Goal: Information Seeking & Learning: Compare options

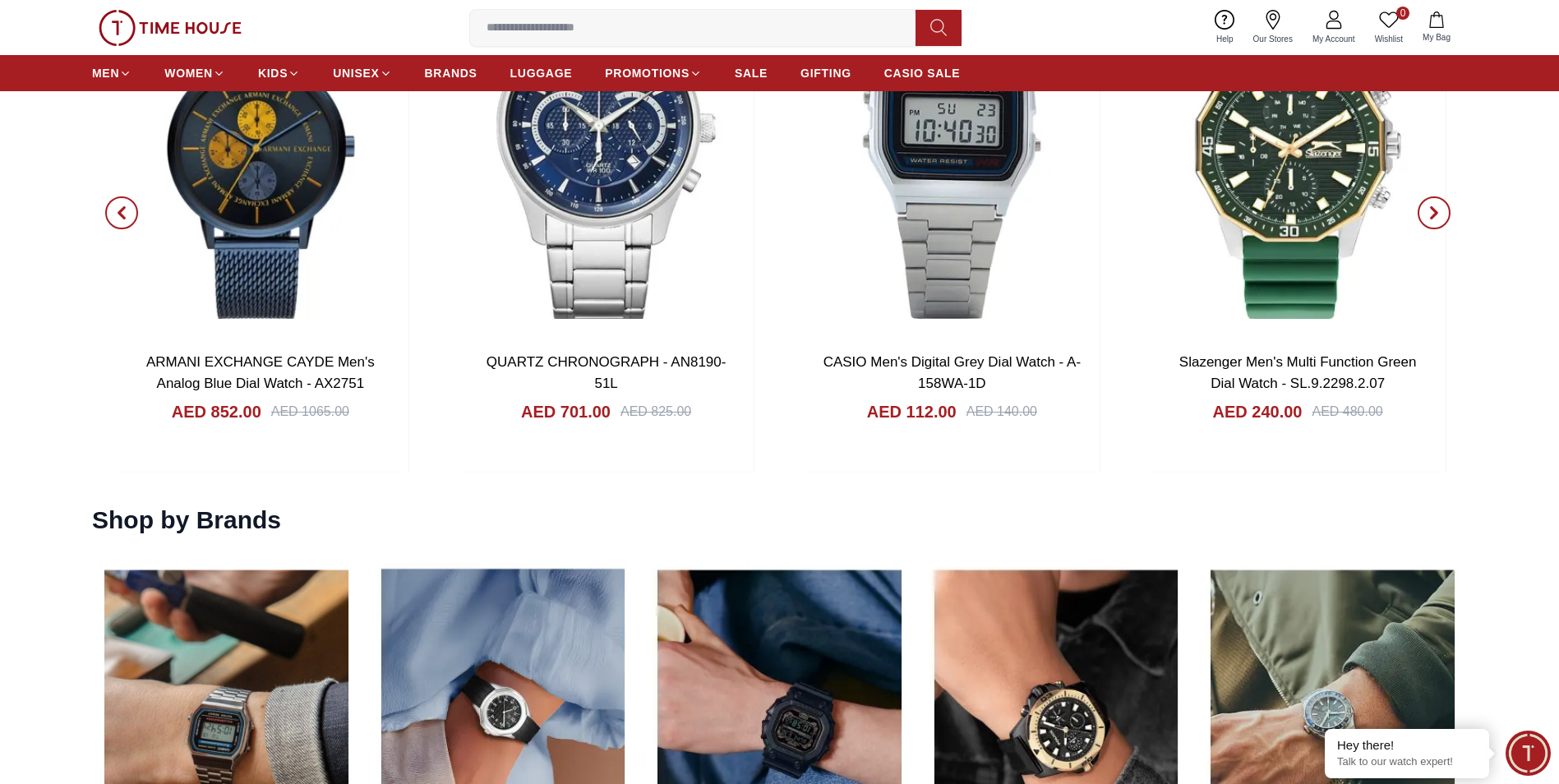
scroll to position [2218, 0]
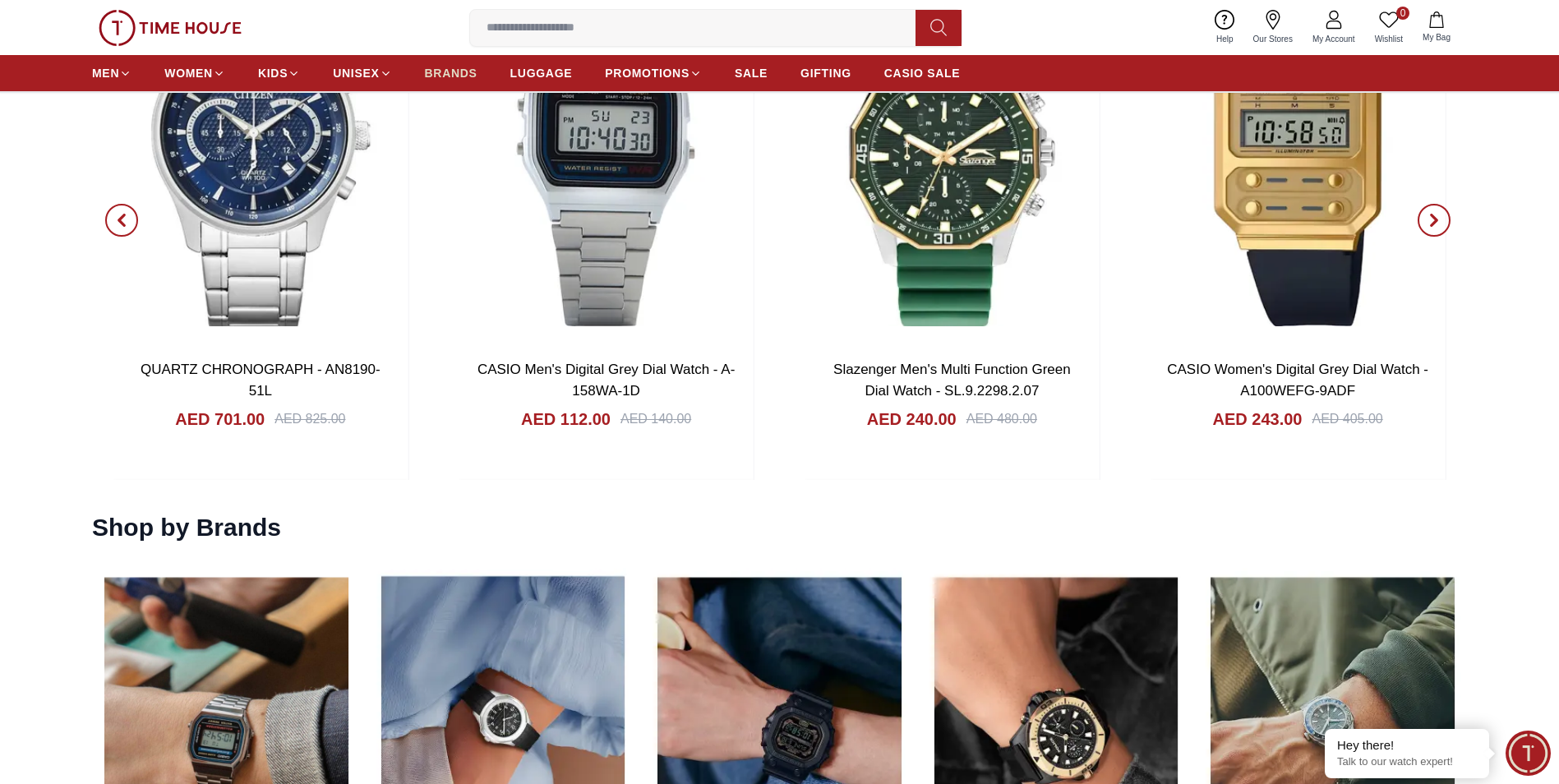
click at [465, 73] on span "BRANDS" at bounding box center [451, 73] width 53 height 16
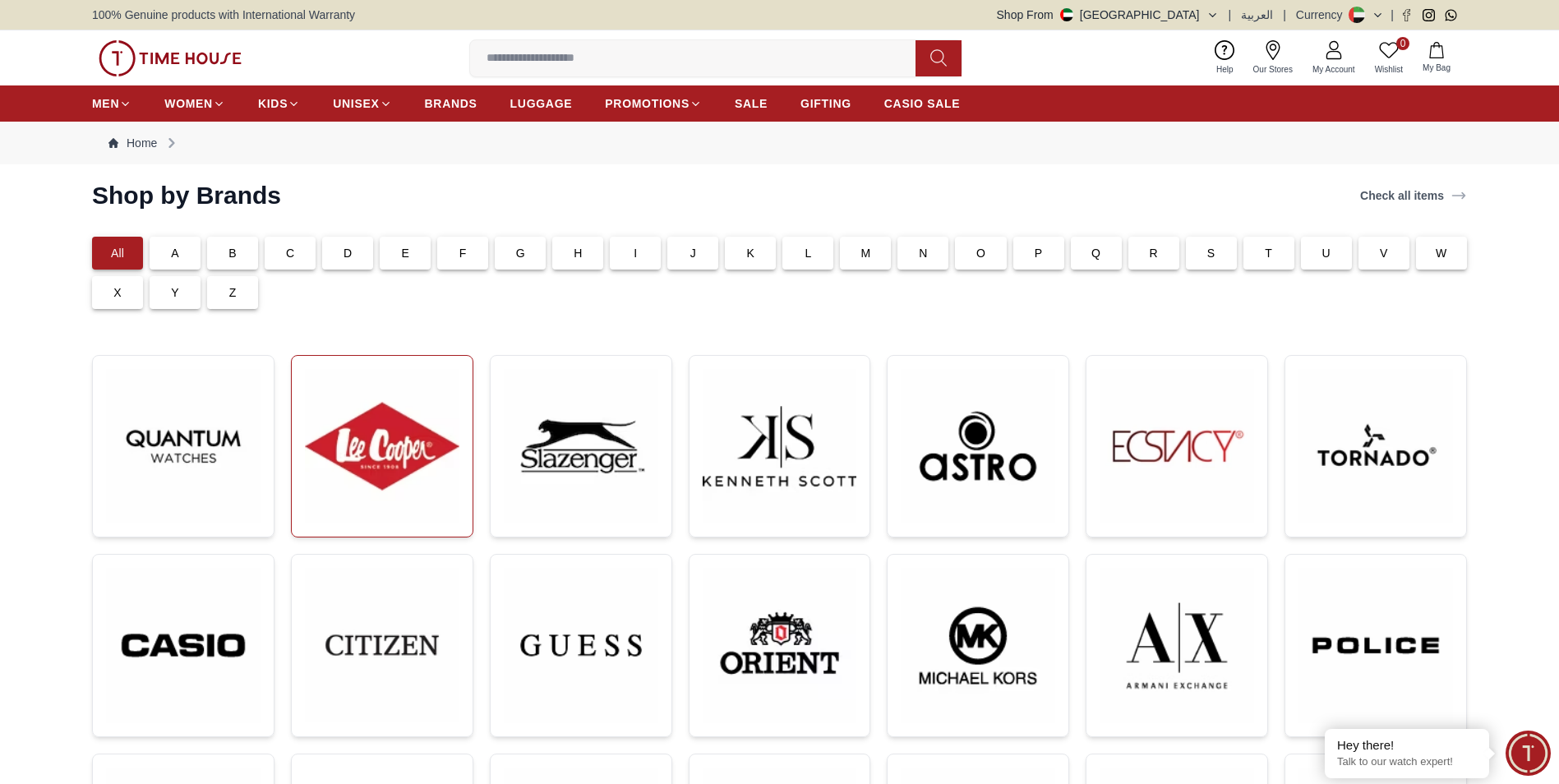
click at [447, 426] on img at bounding box center [382, 445] width 154 height 154
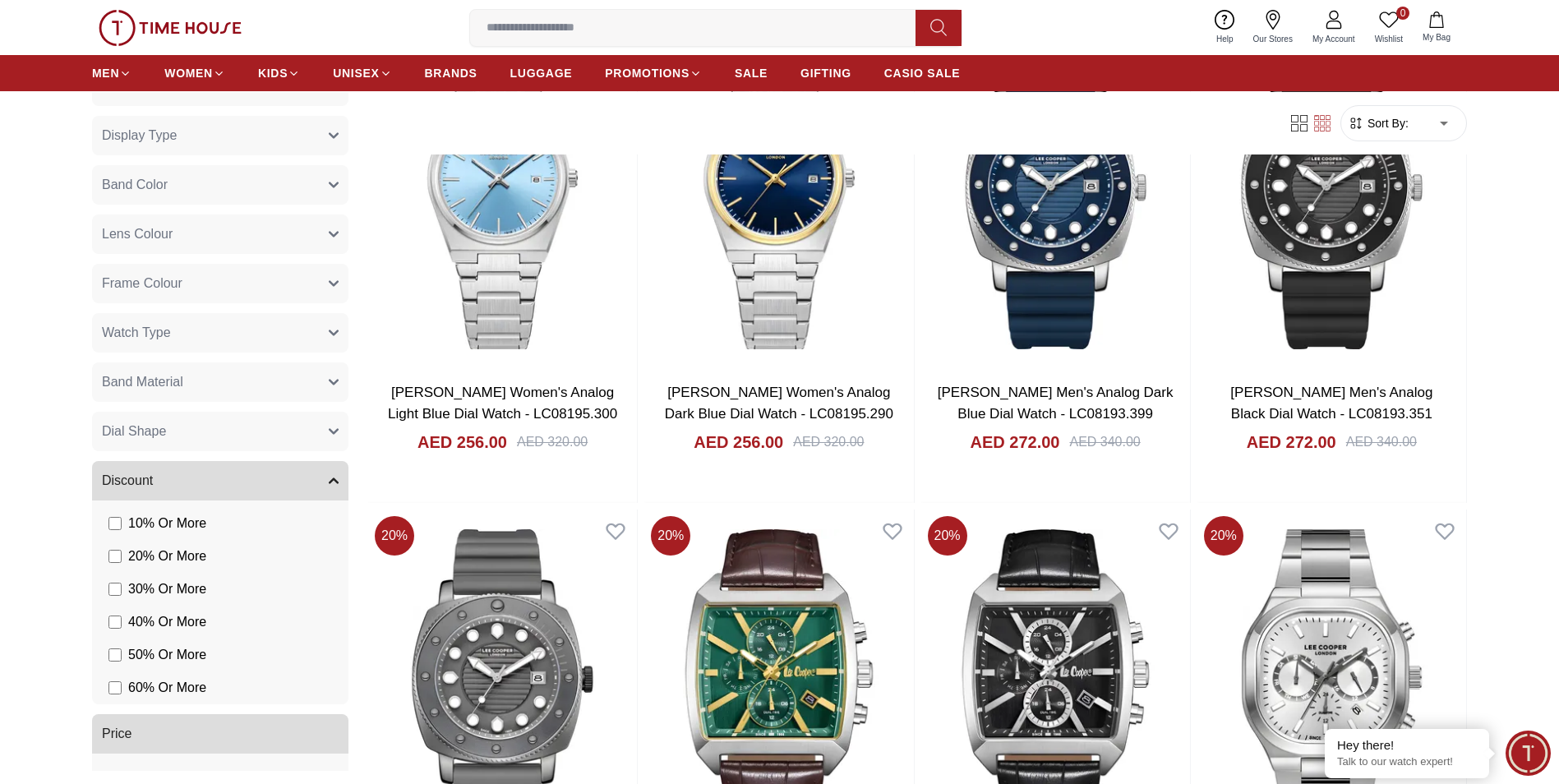
scroll to position [279, 0]
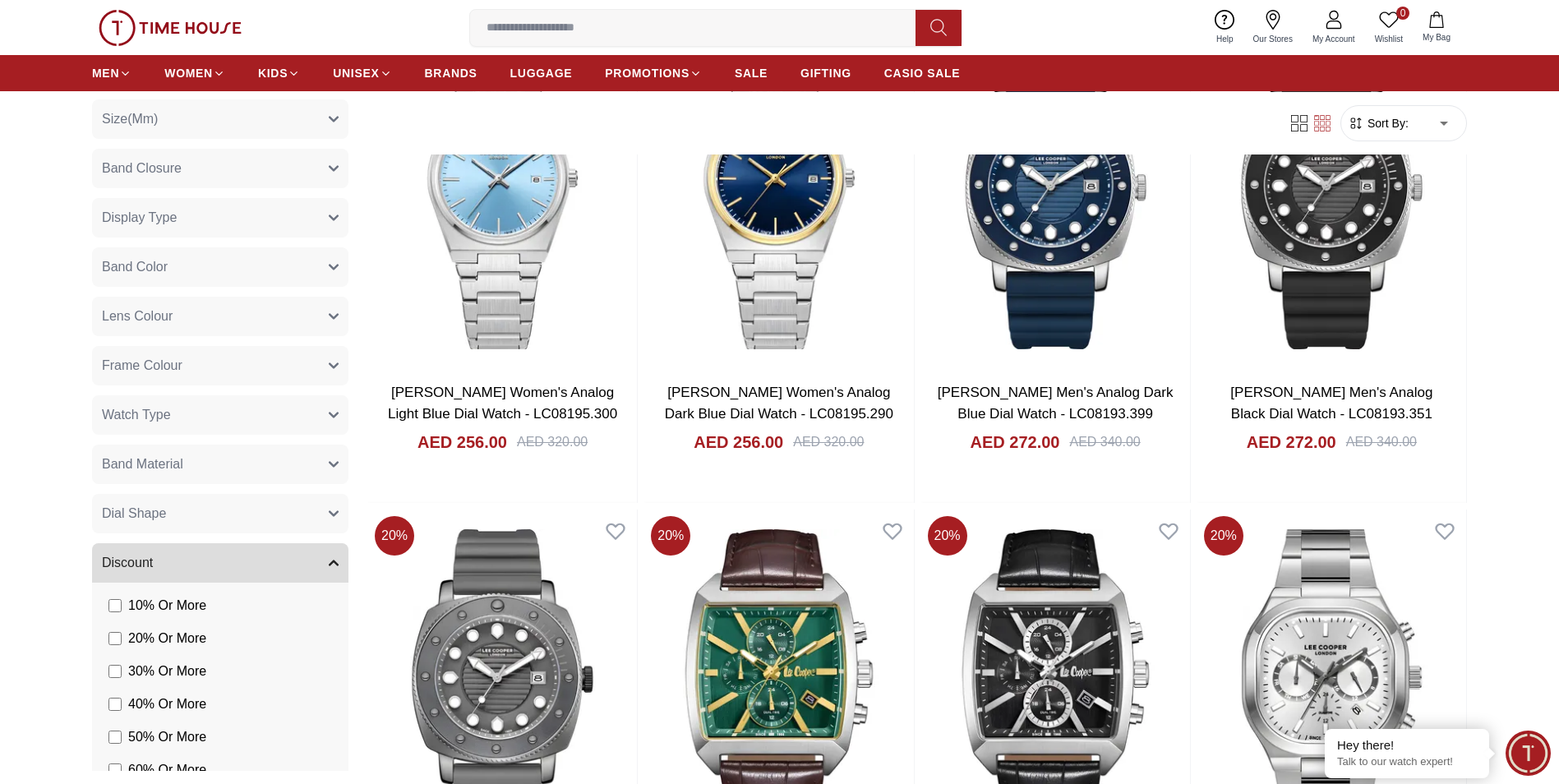
click at [294, 422] on button "Watch Type" at bounding box center [220, 415] width 256 height 40
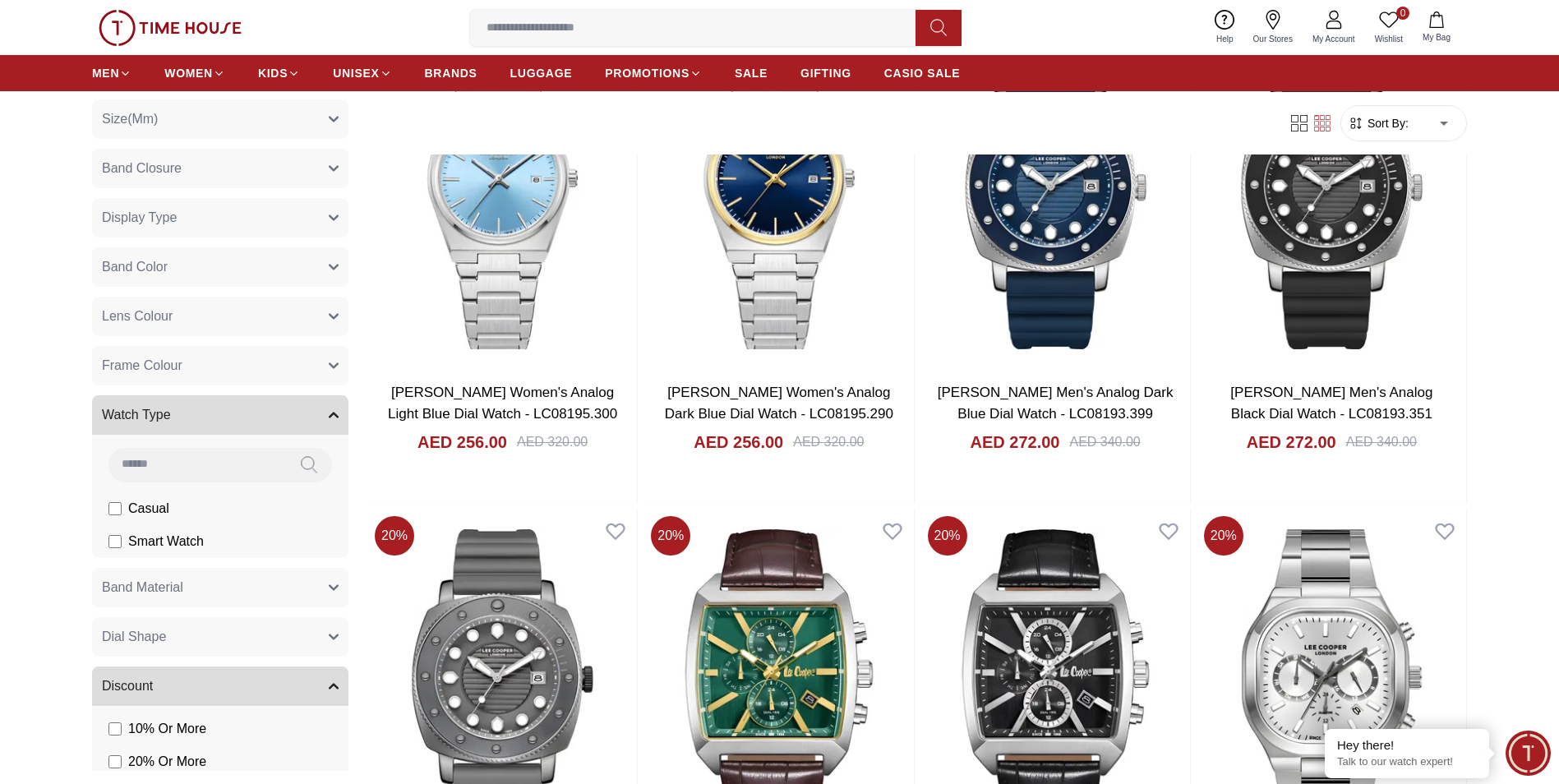
click at [311, 418] on button "Watch Type" at bounding box center [220, 415] width 256 height 40
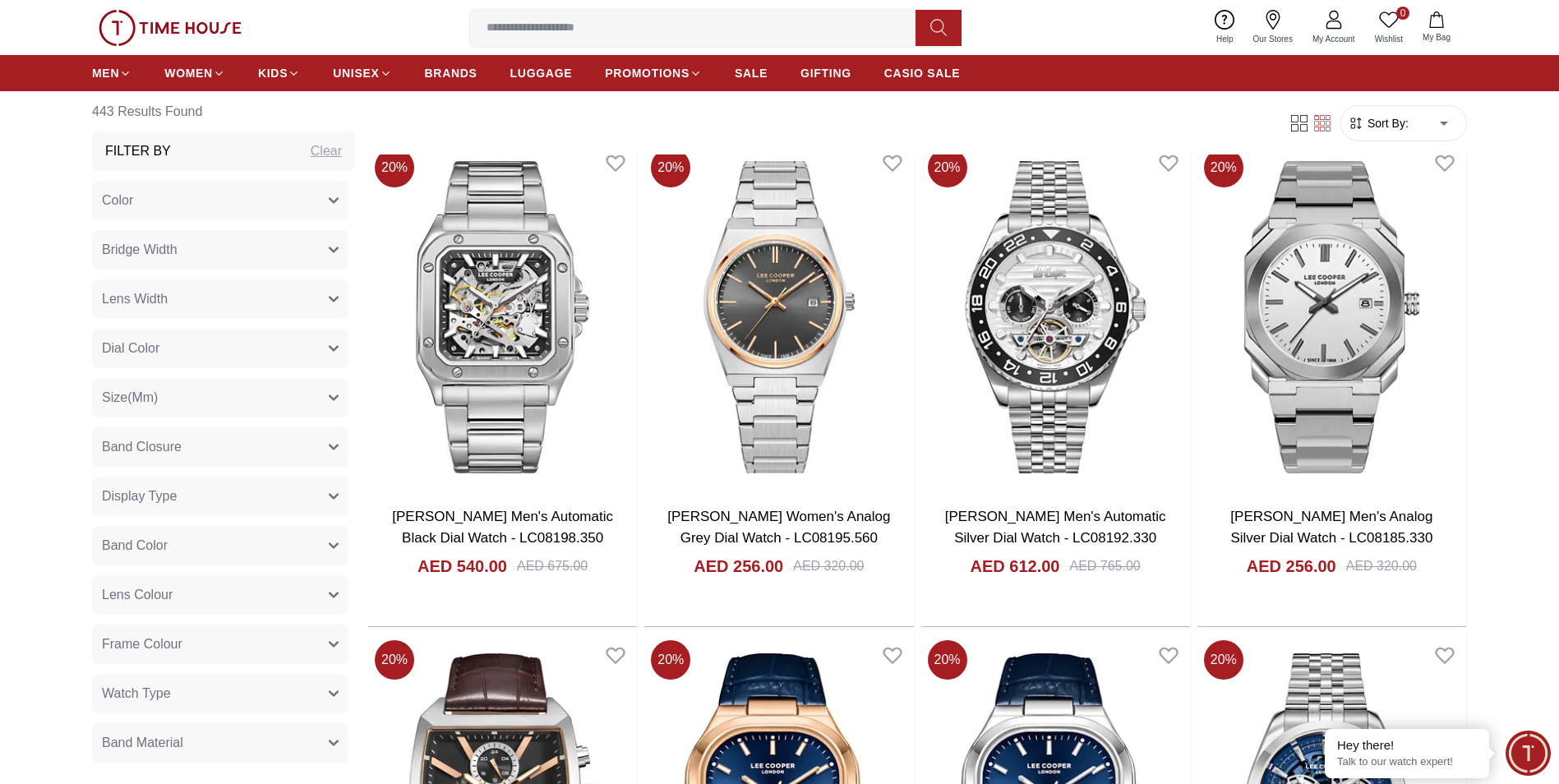
scroll to position [2465, 0]
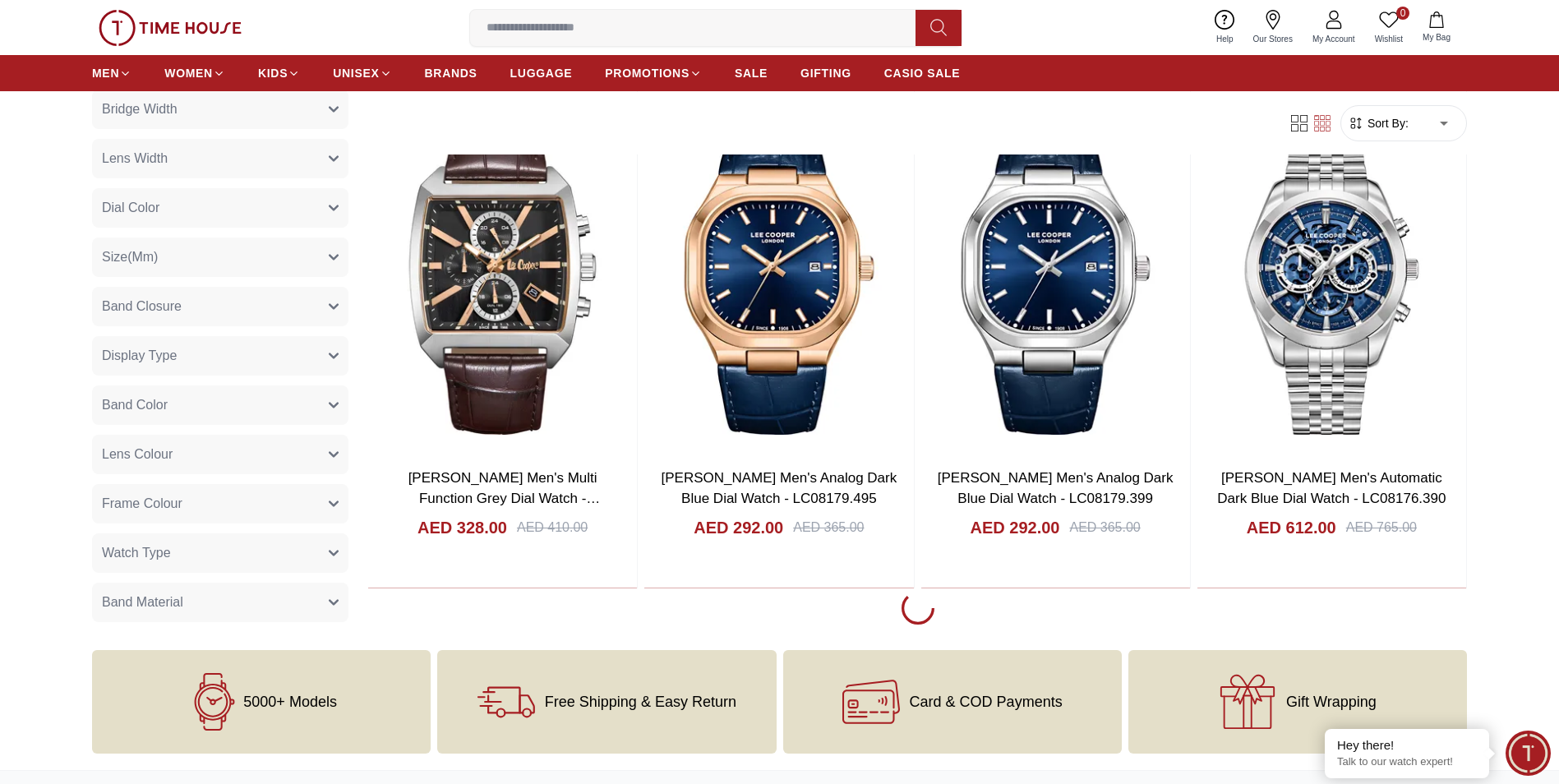
scroll to position [2958, 0]
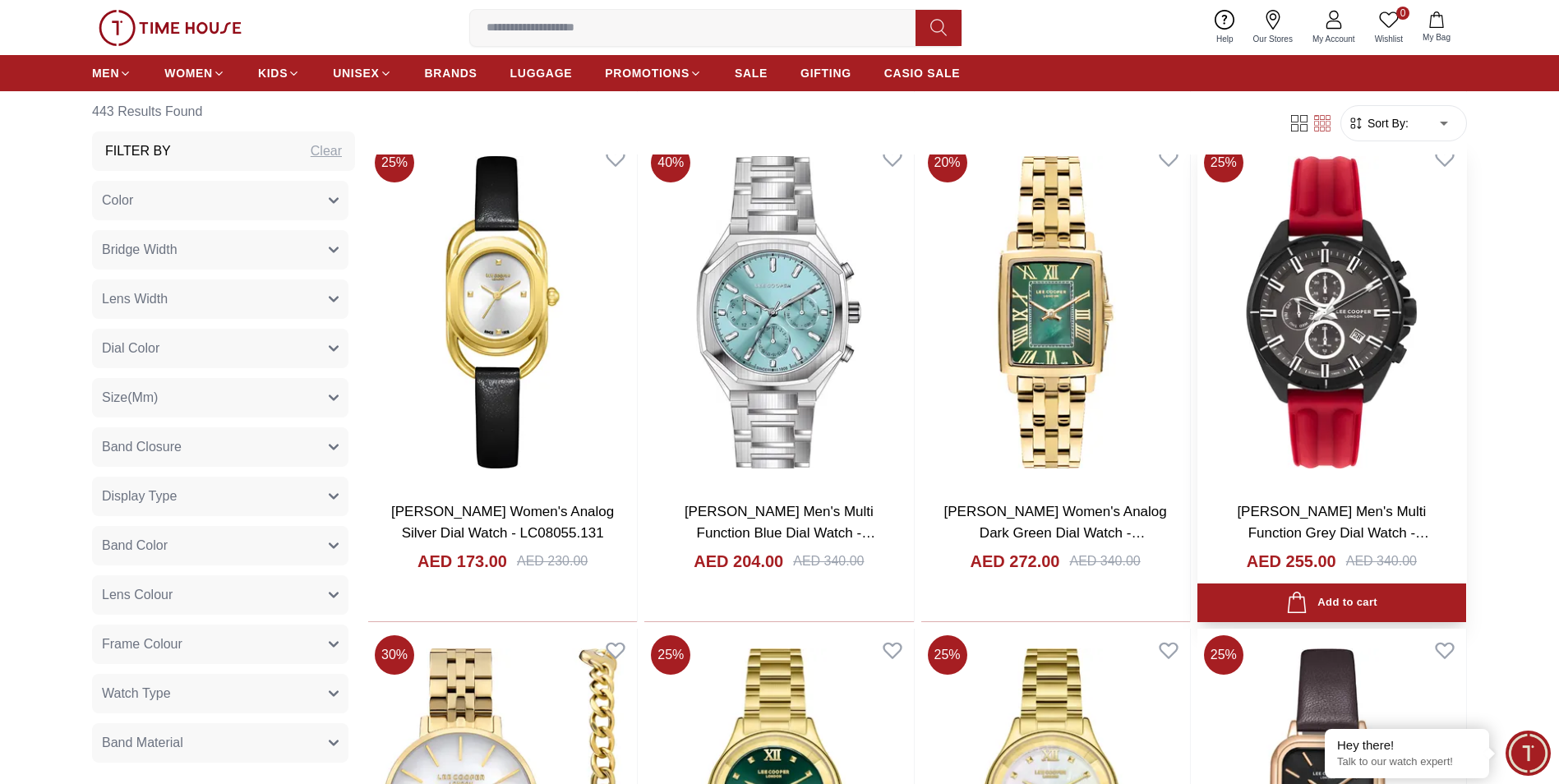
scroll to position [5751, 0]
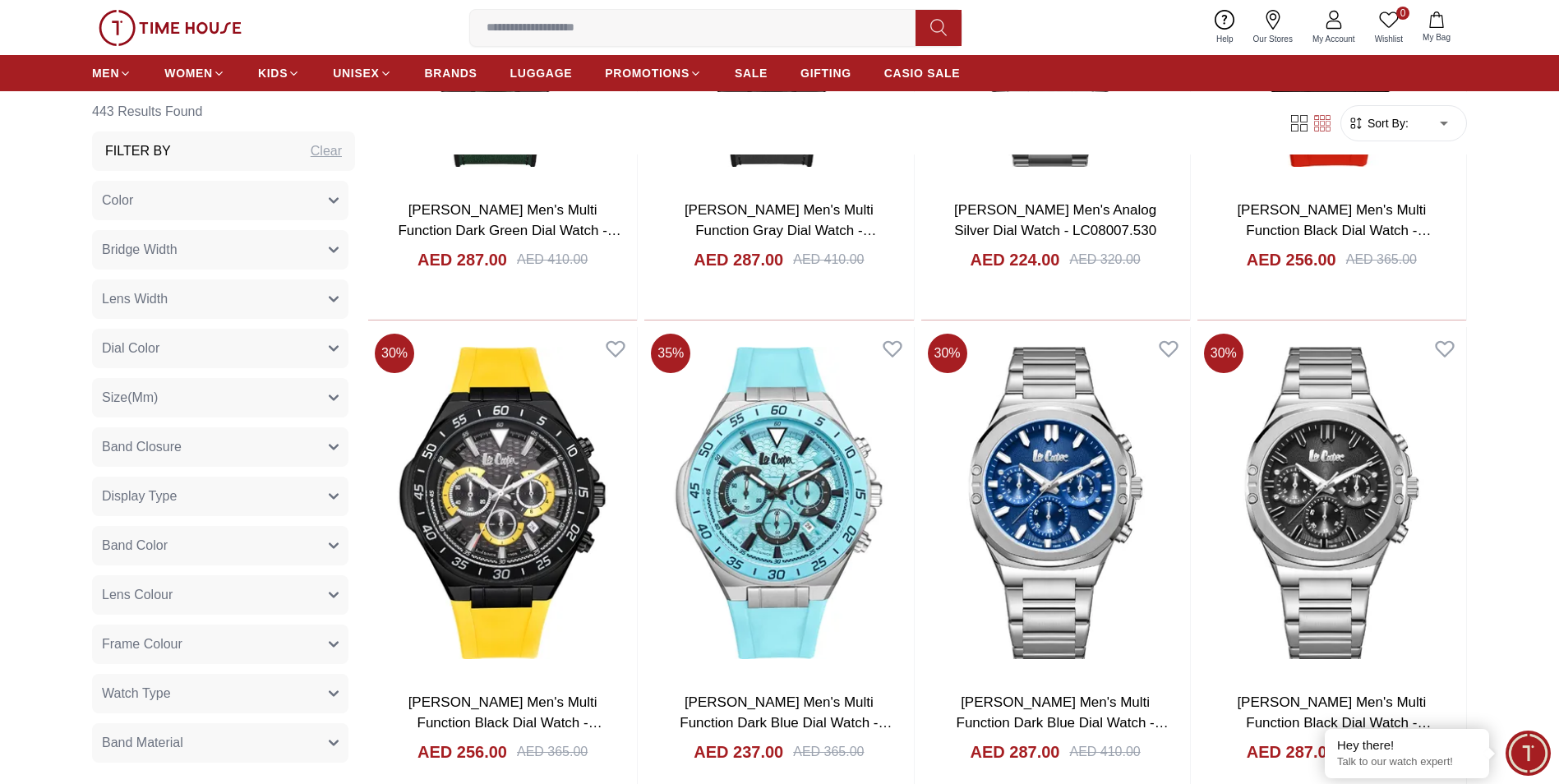
scroll to position [11420, 0]
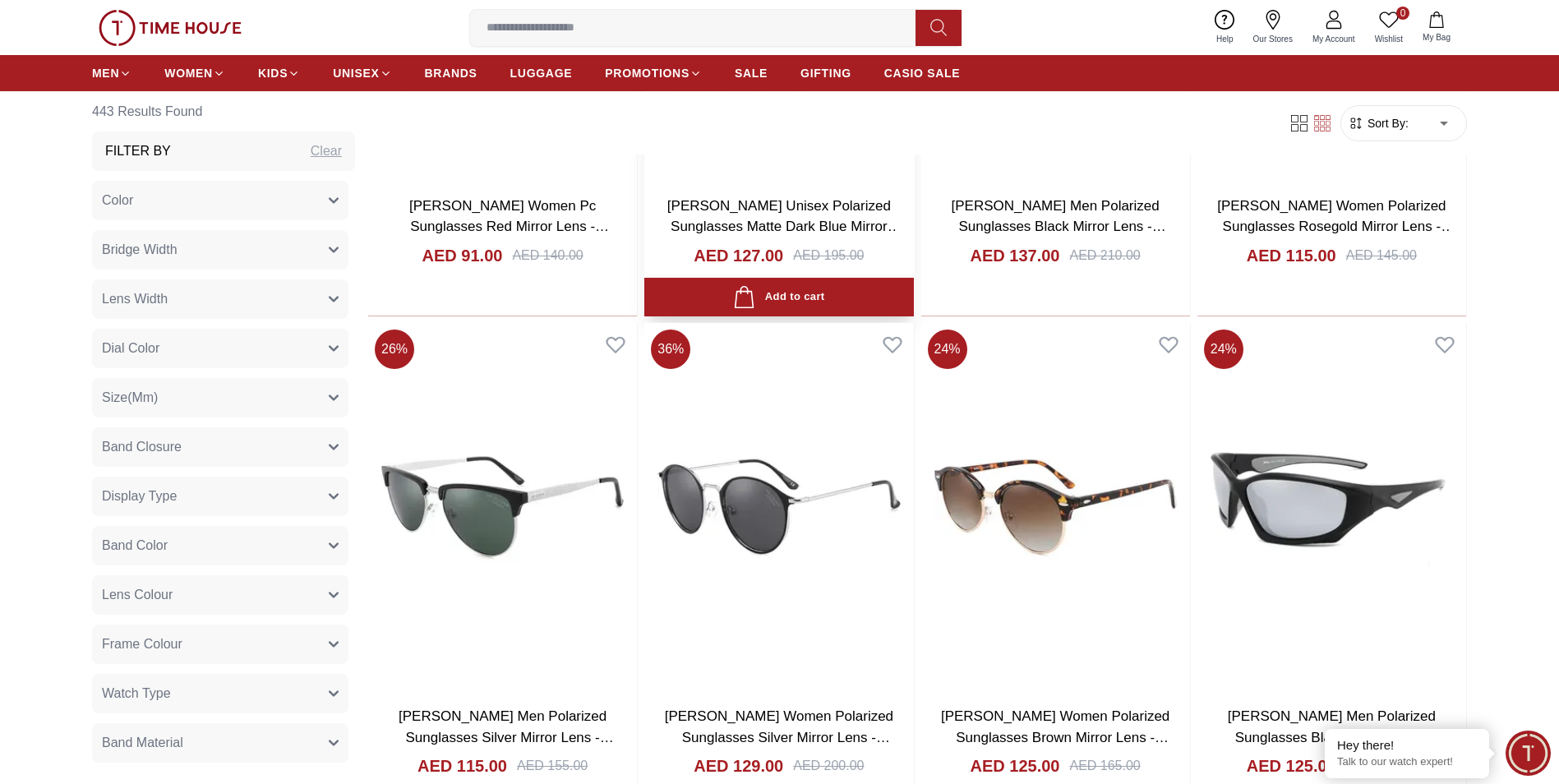
scroll to position [13556, 0]
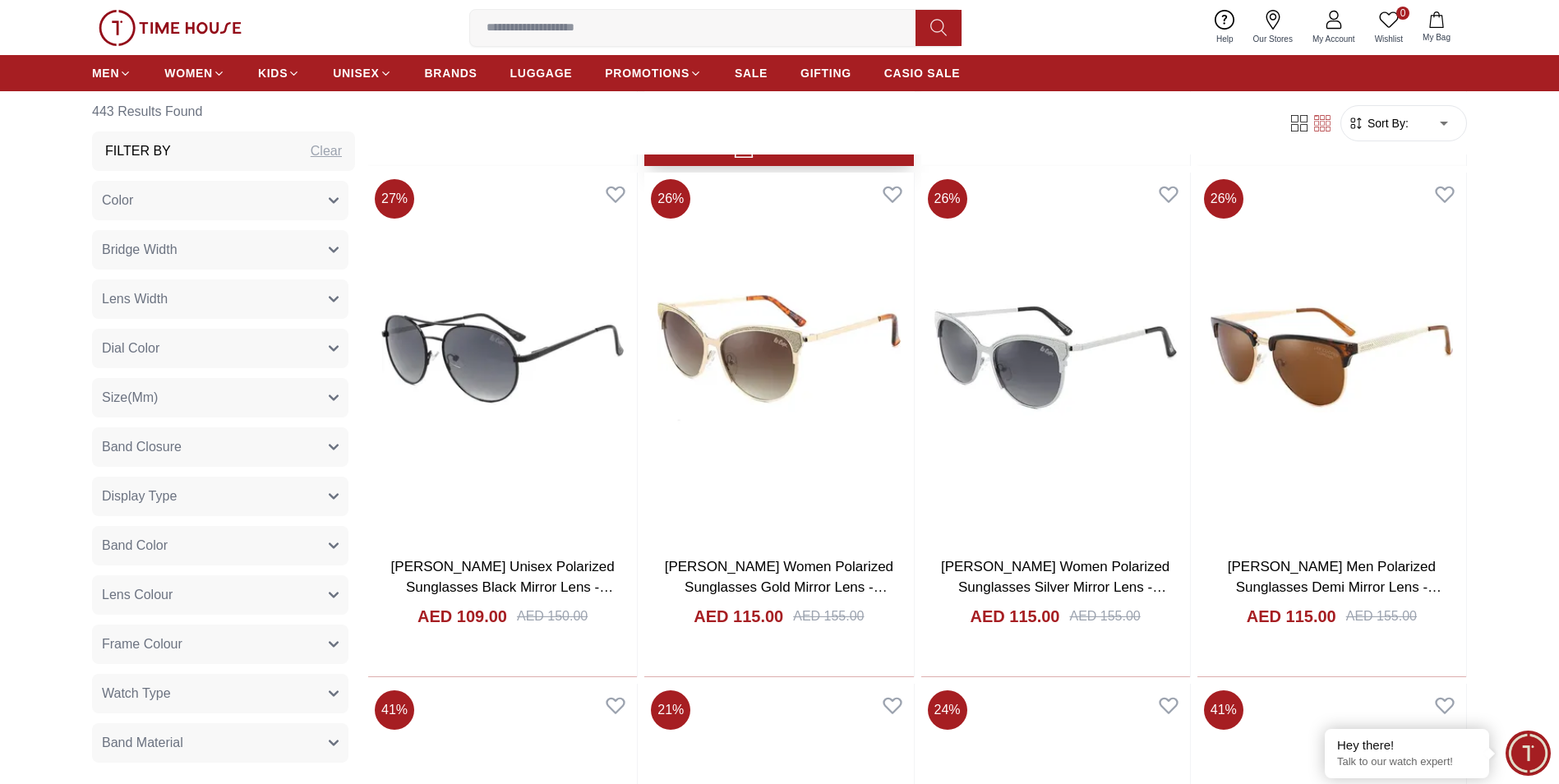
scroll to position [14706, 0]
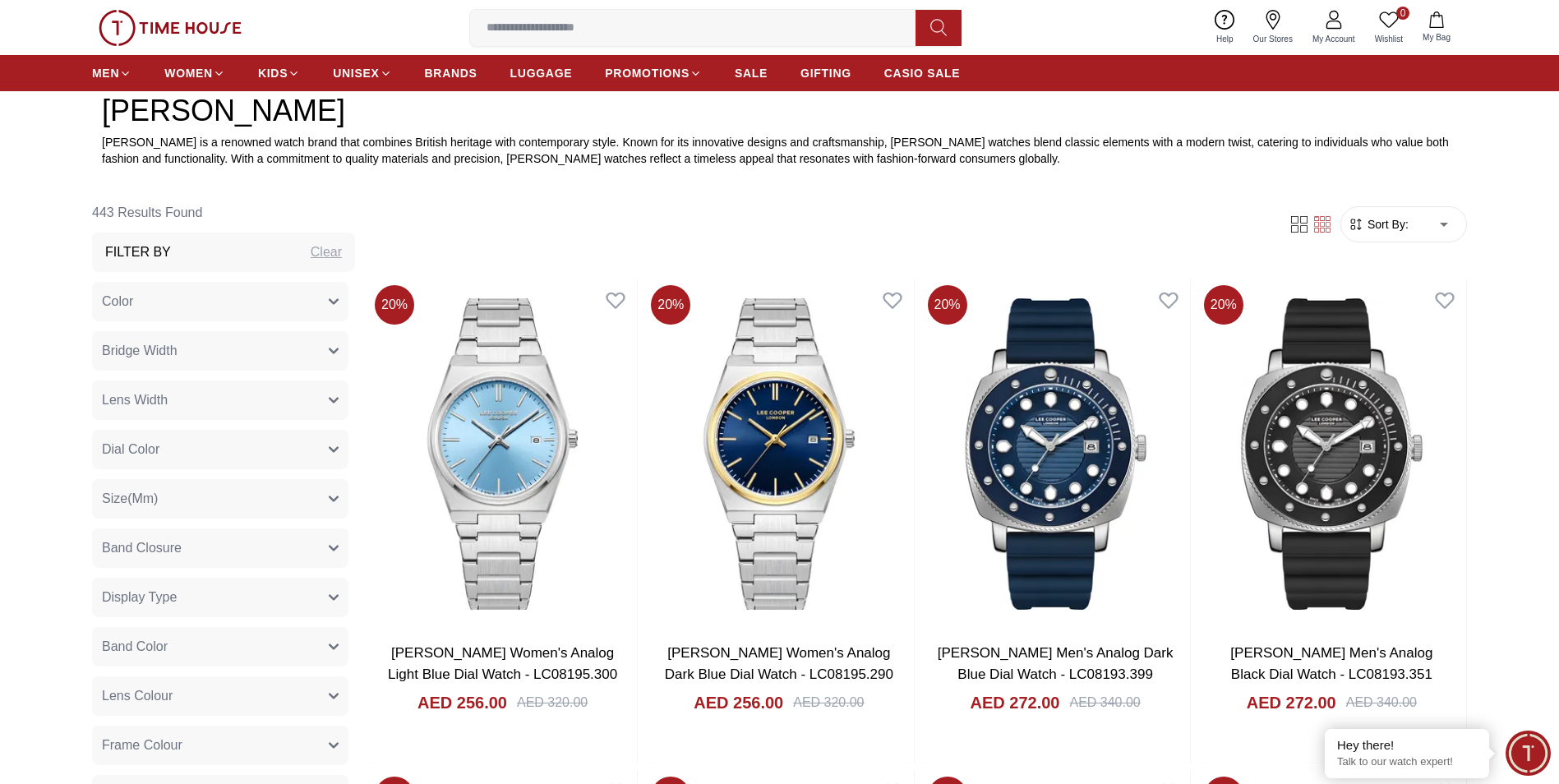
scroll to position [493, 0]
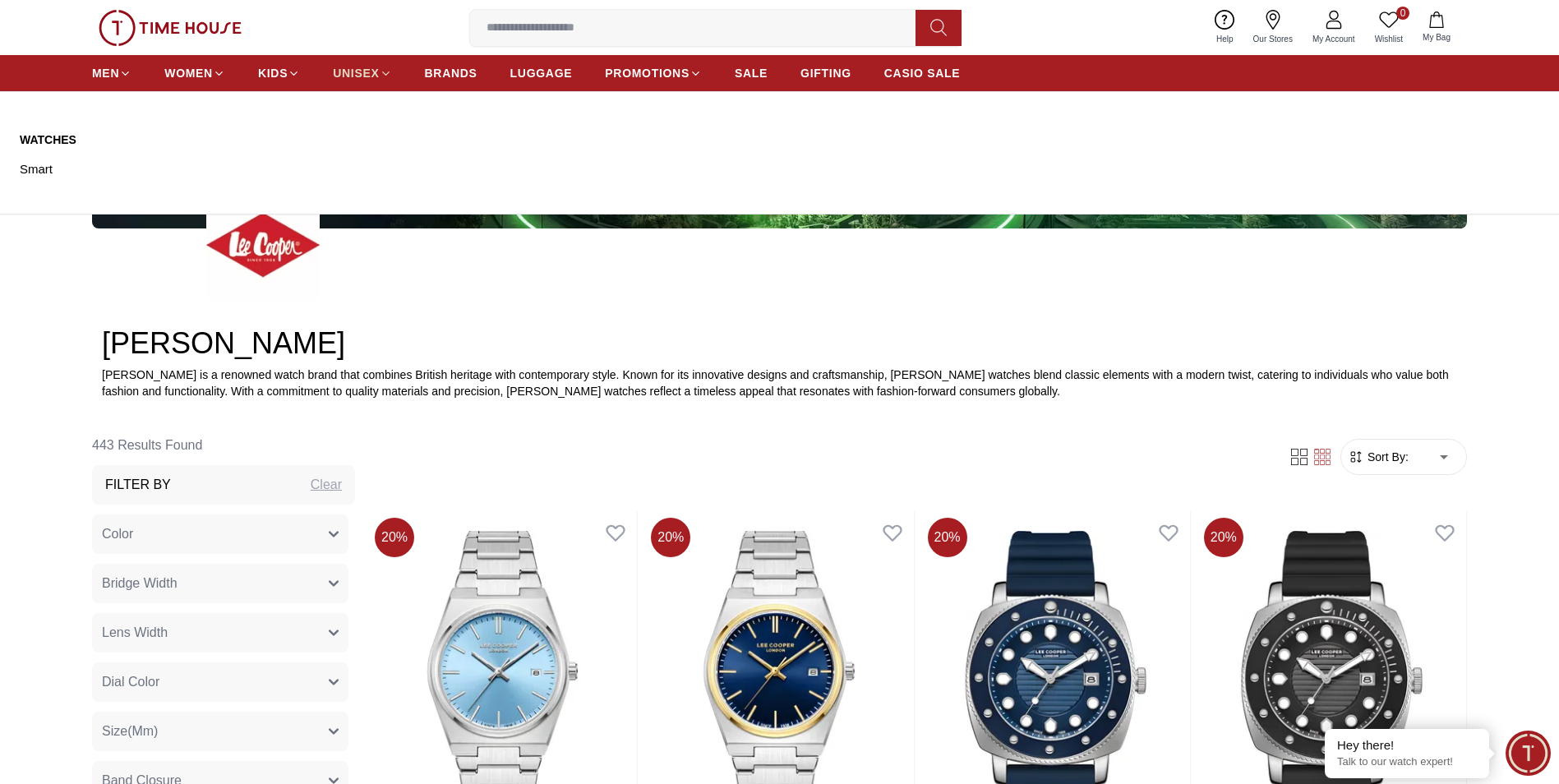
click at [355, 72] on span "UNISEX" at bounding box center [356, 73] width 46 height 16
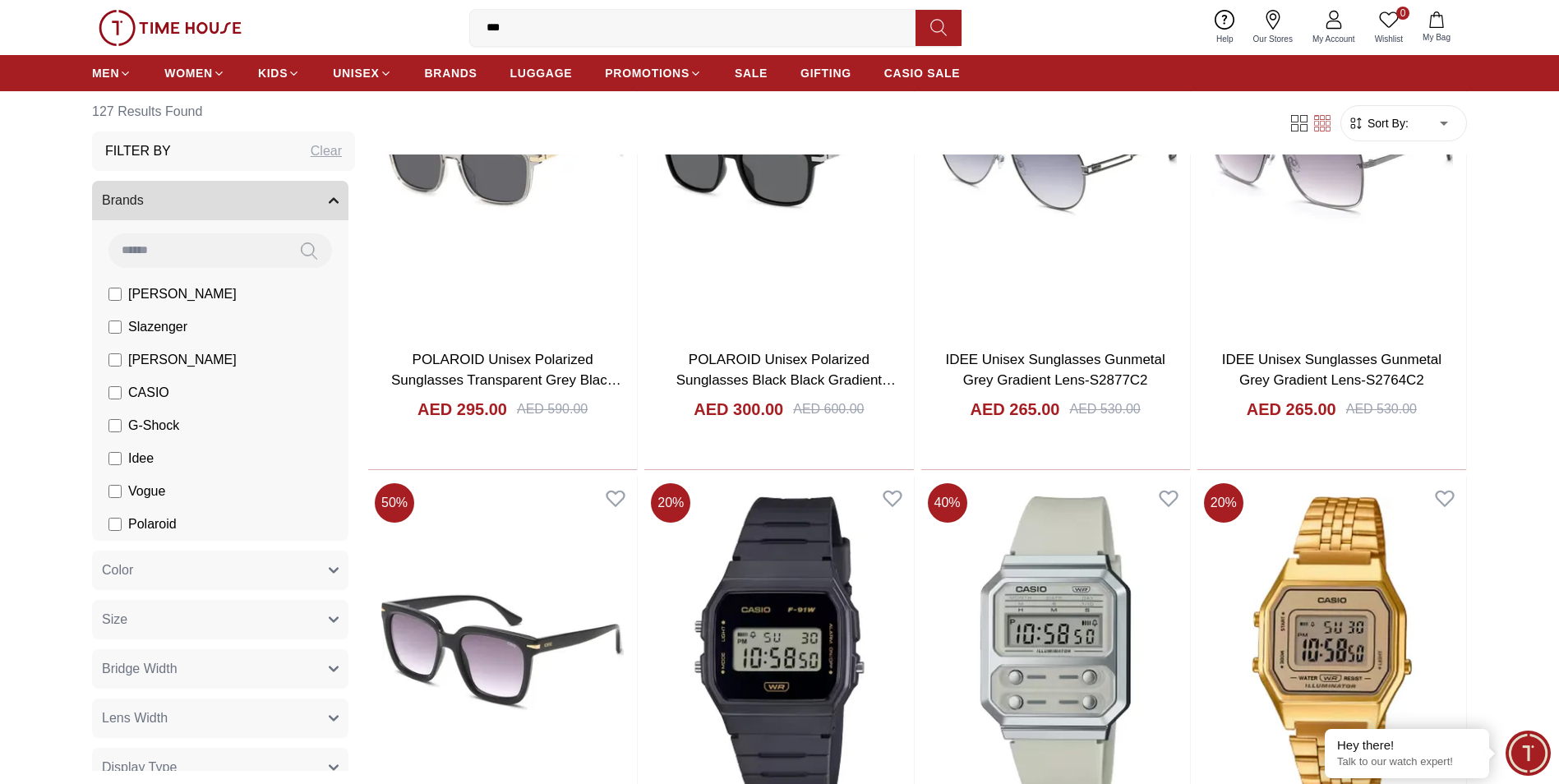
scroll to position [1890, 0]
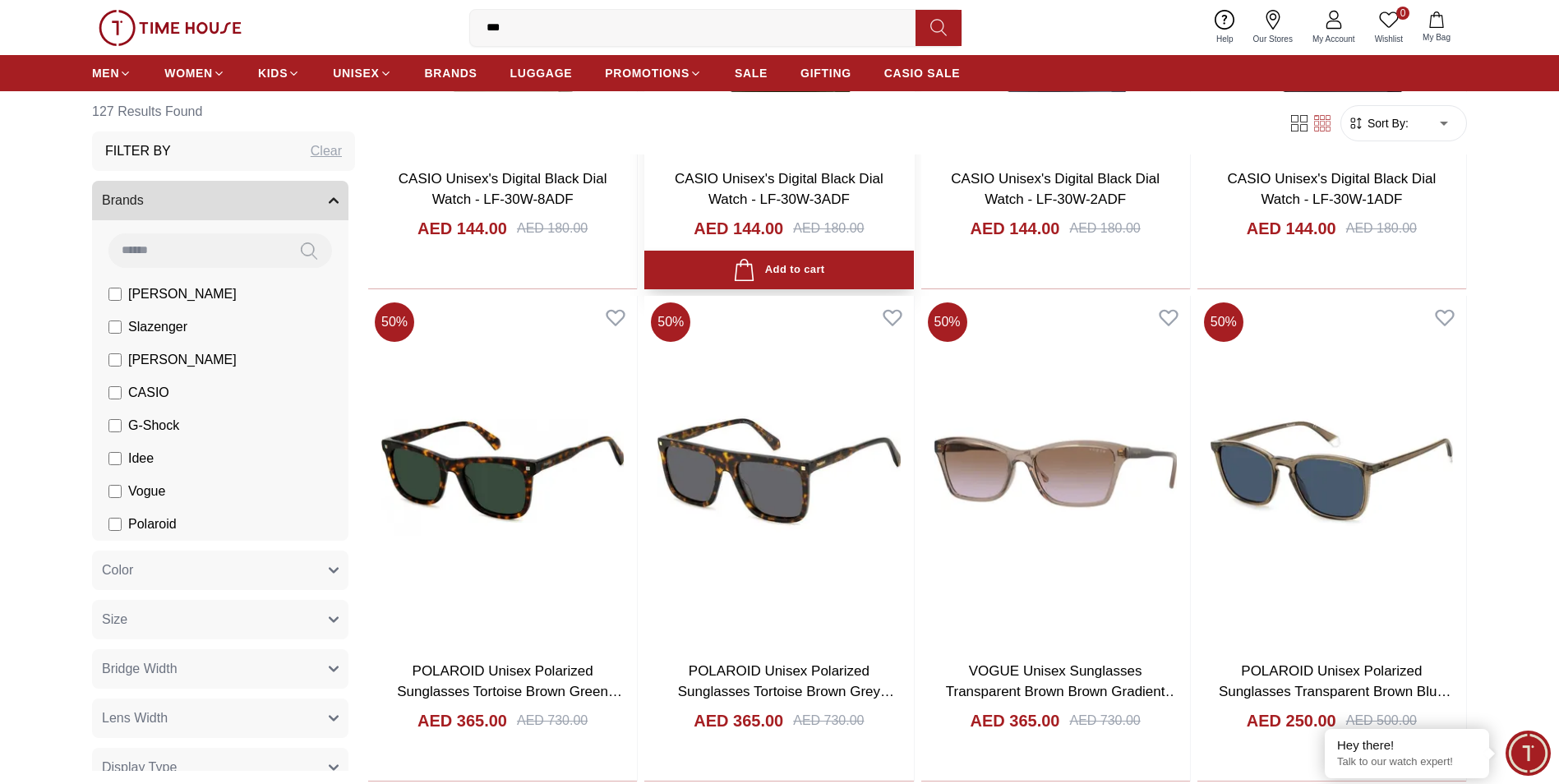
scroll to position [739, 0]
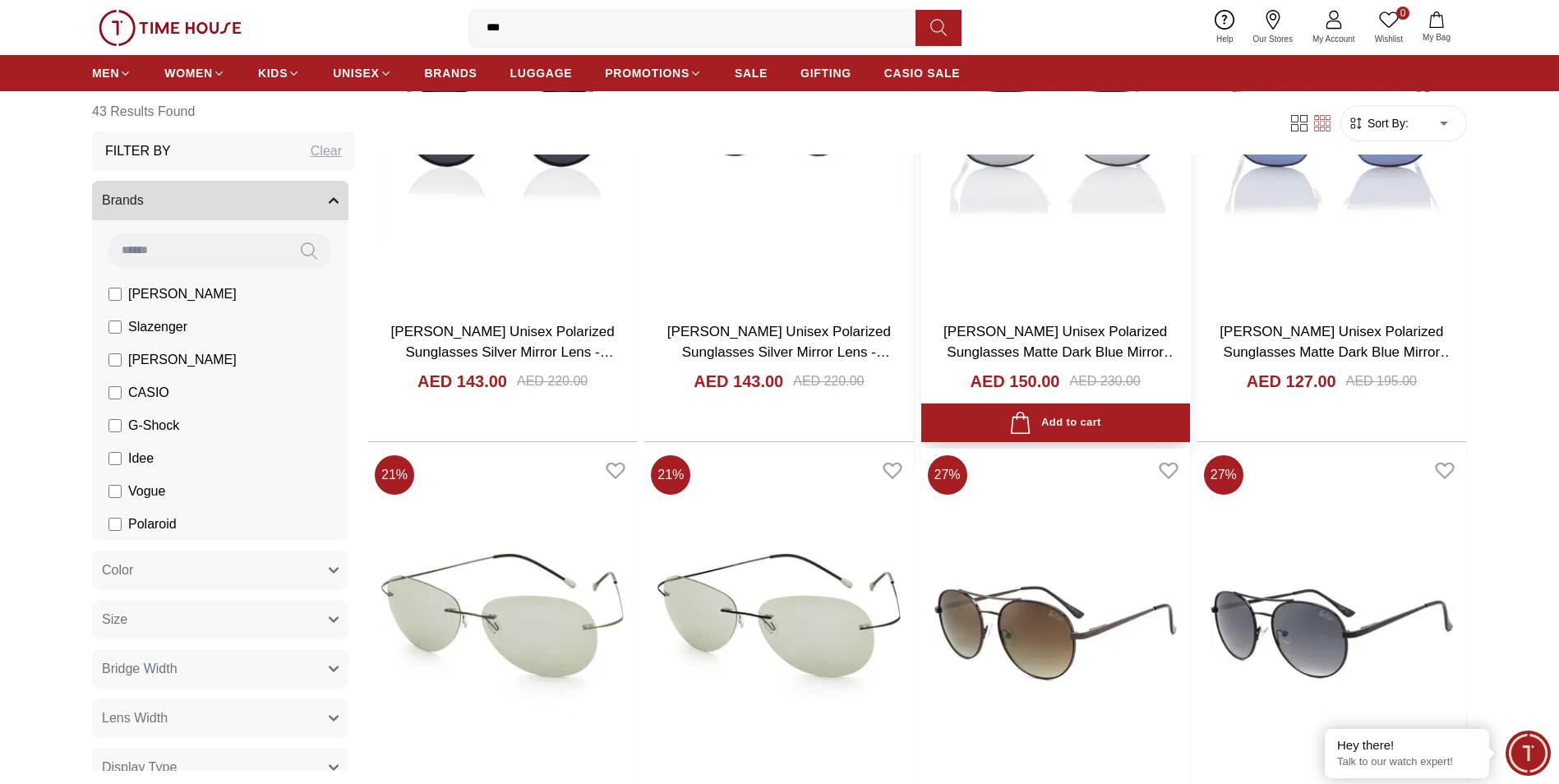
scroll to position [657, 0]
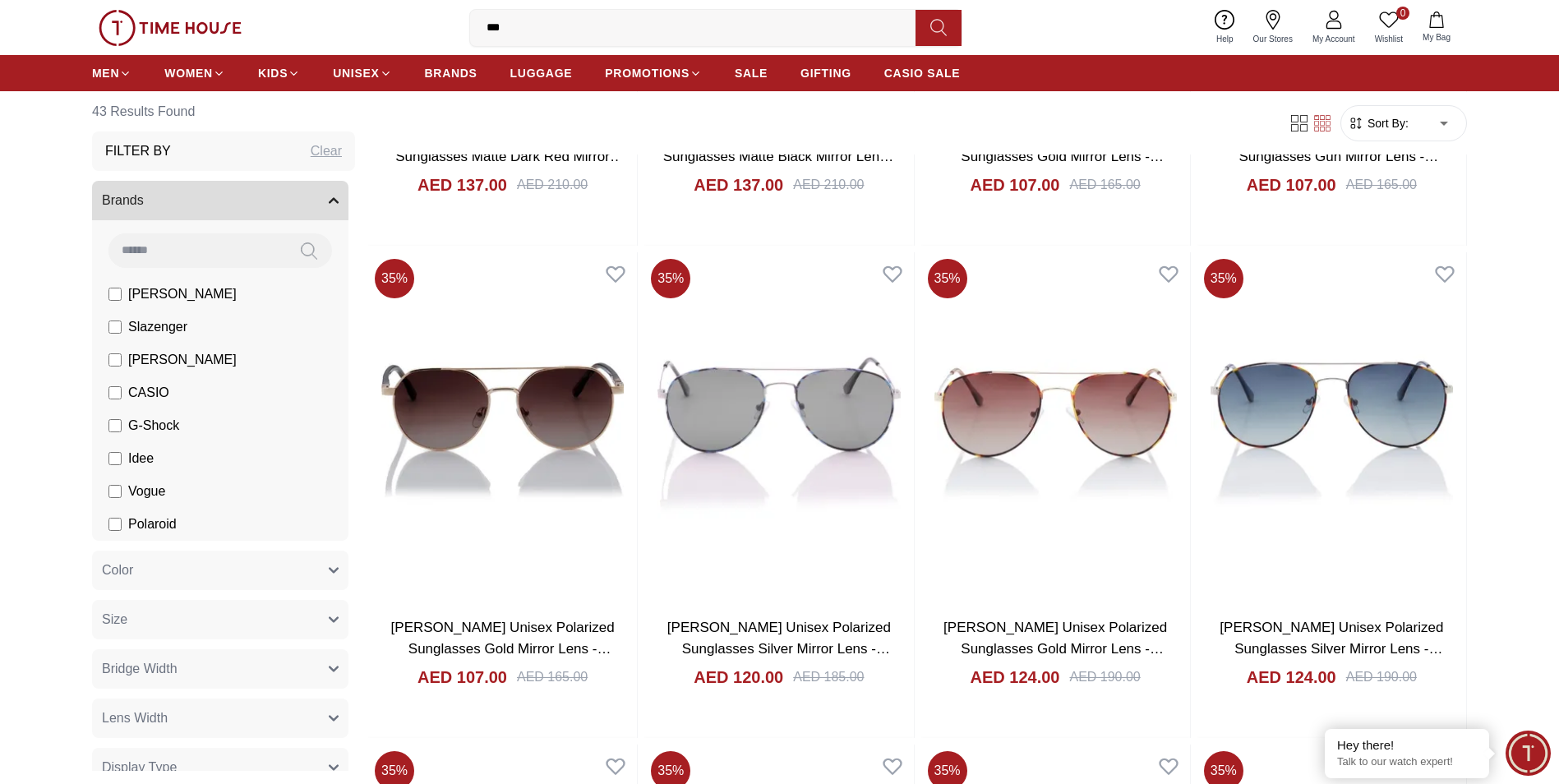
scroll to position [3779, 0]
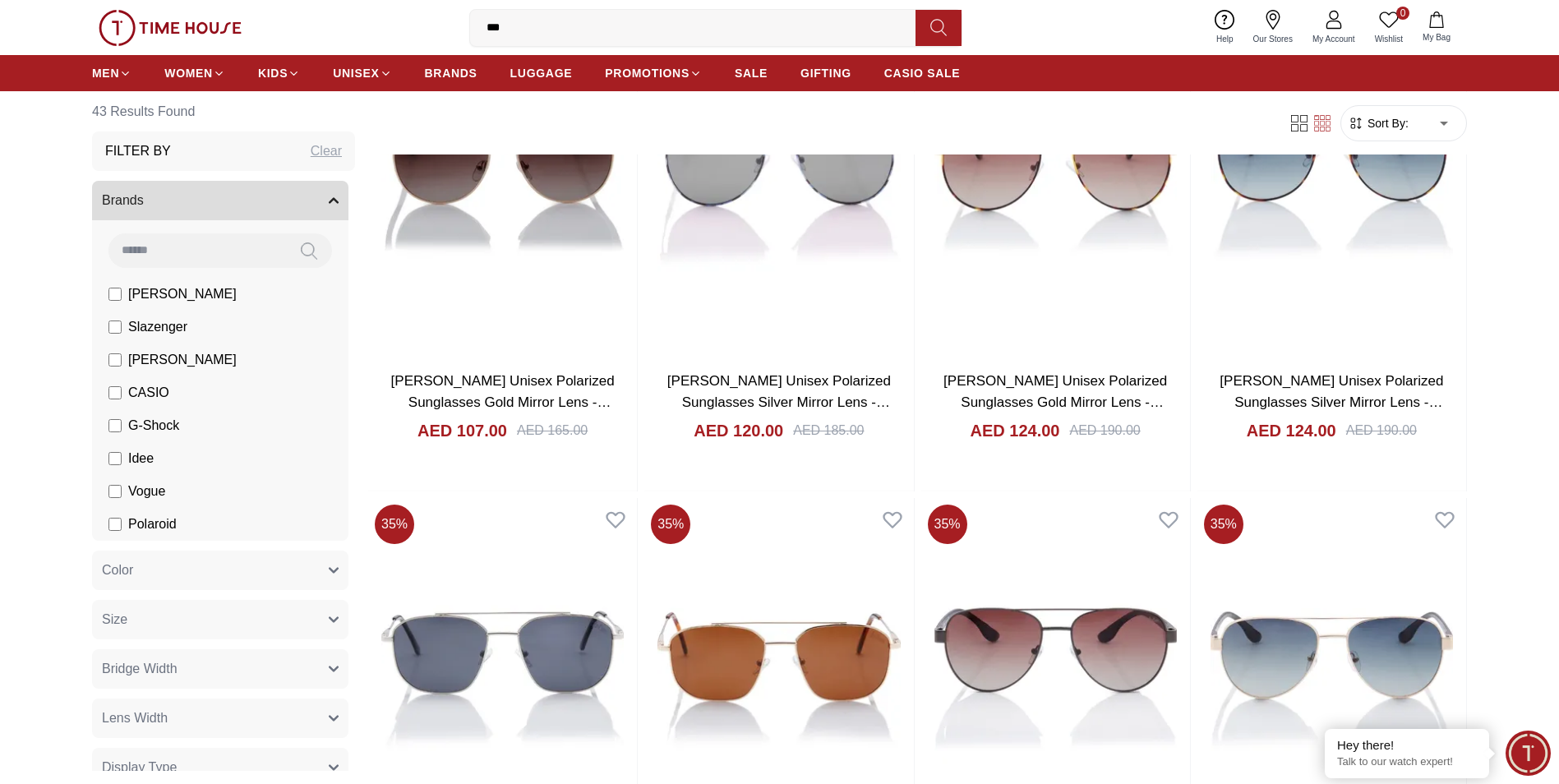
scroll to position [2054, 0]
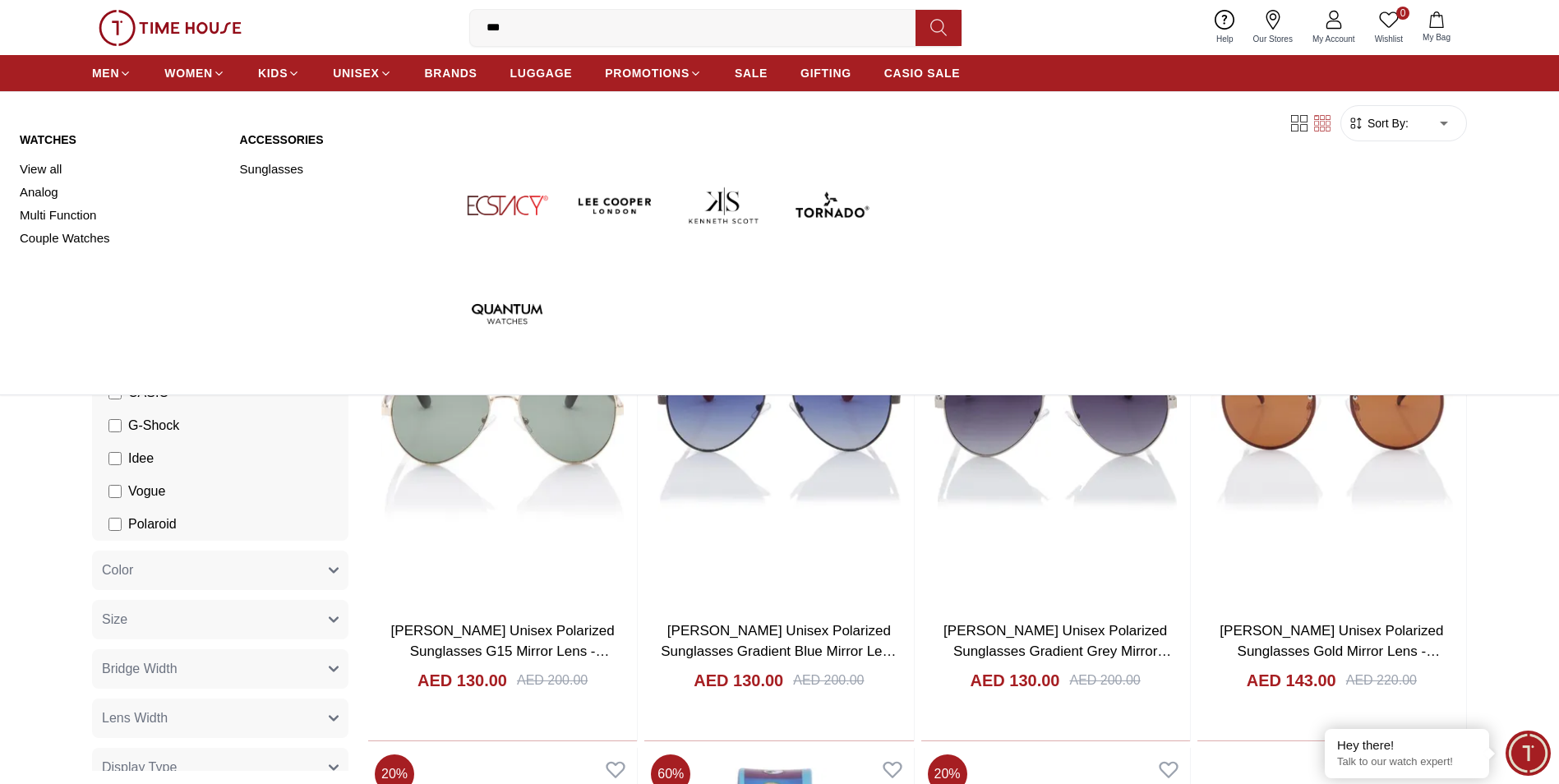
click at [820, 209] on img at bounding box center [832, 205] width 96 height 96
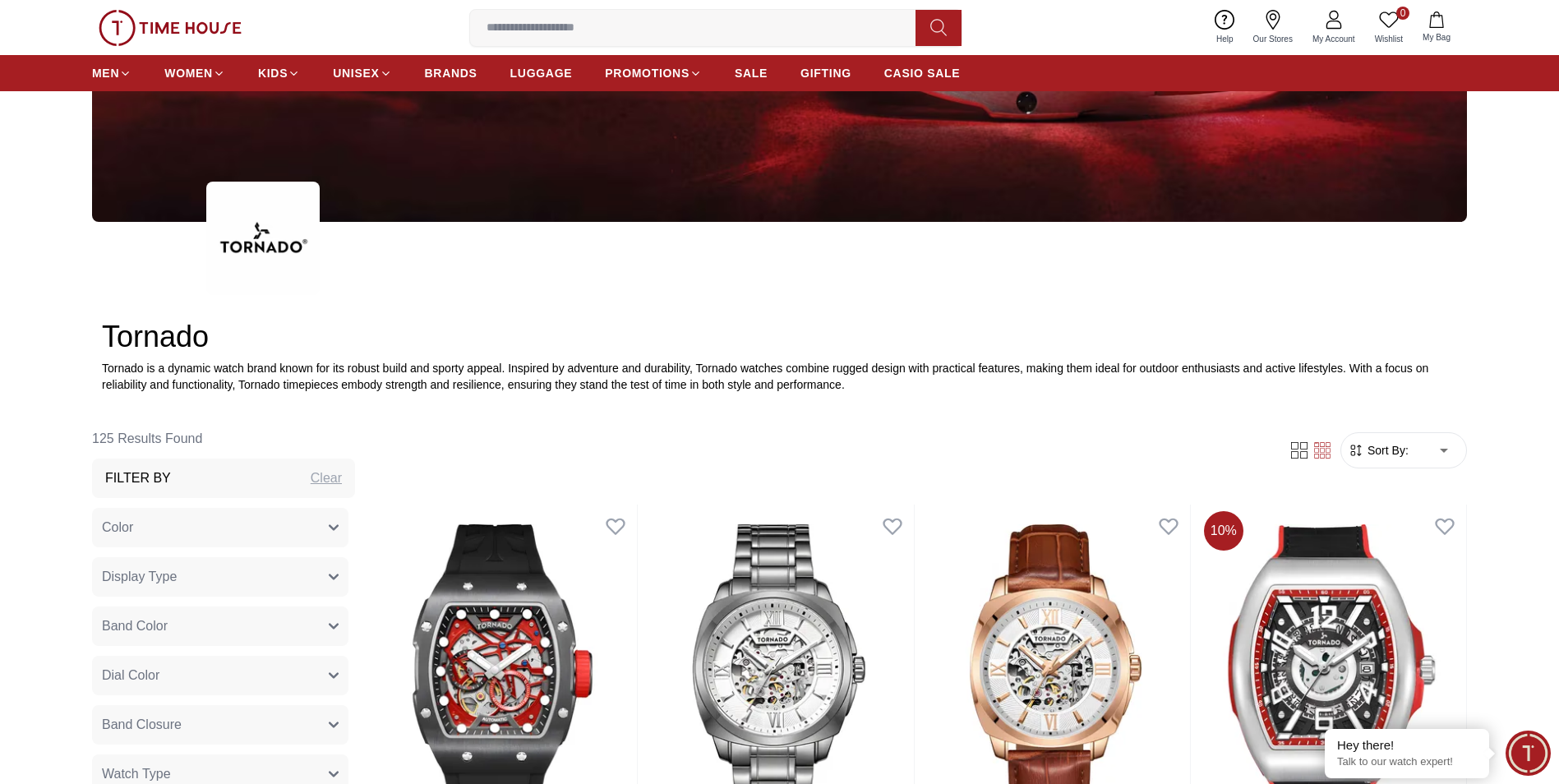
scroll to position [822, 0]
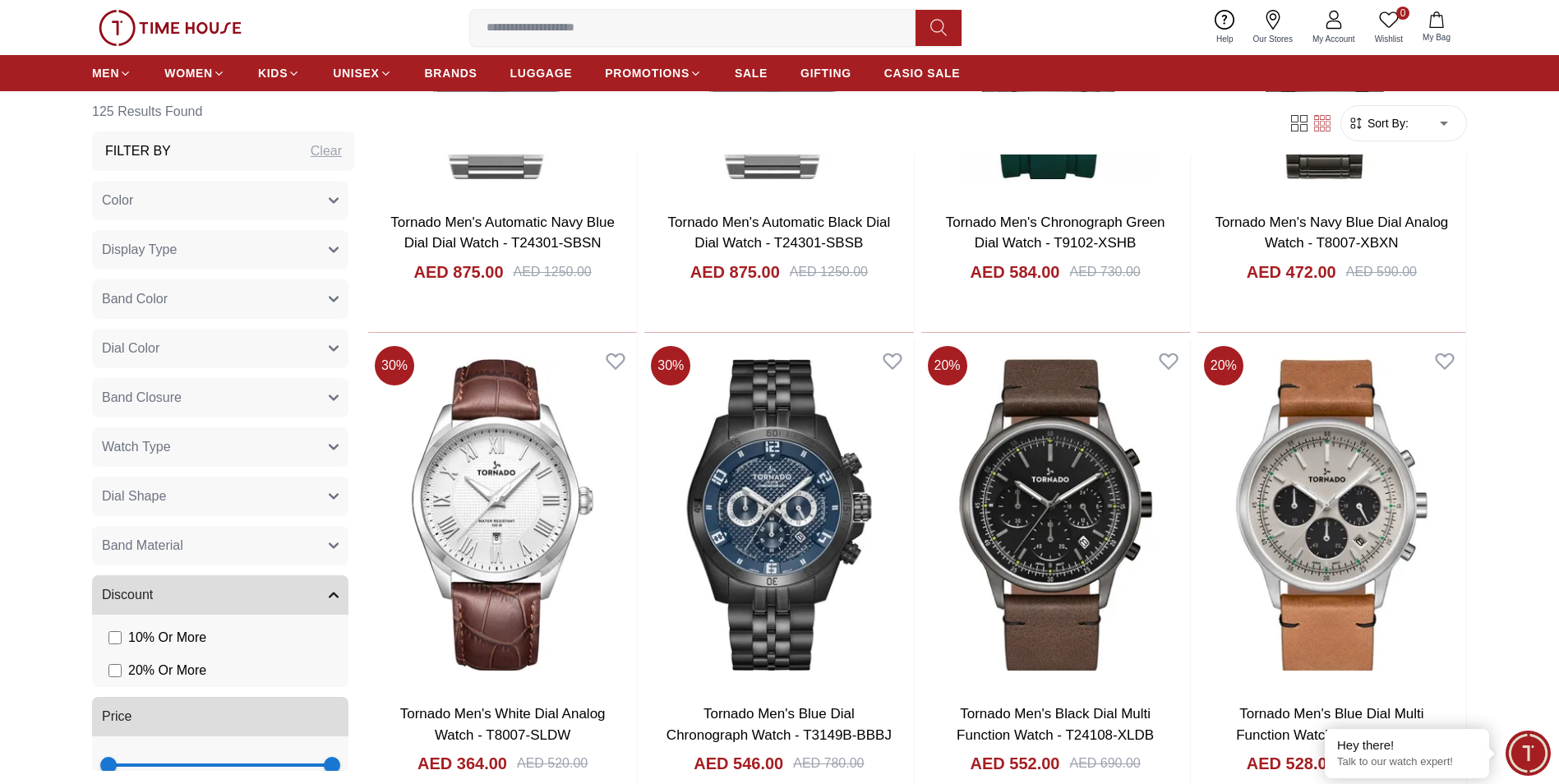
scroll to position [4930, 0]
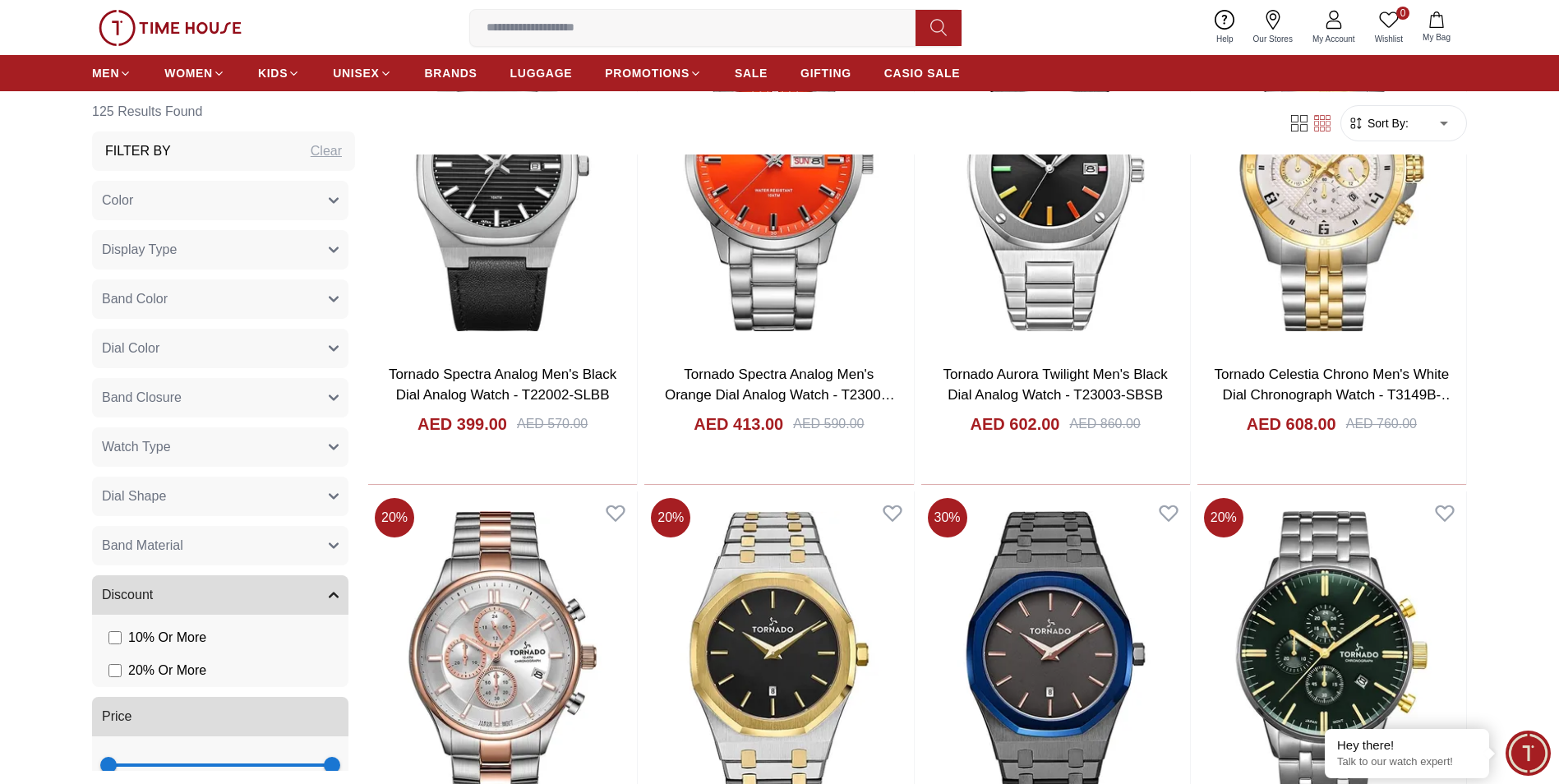
scroll to position [7640, 0]
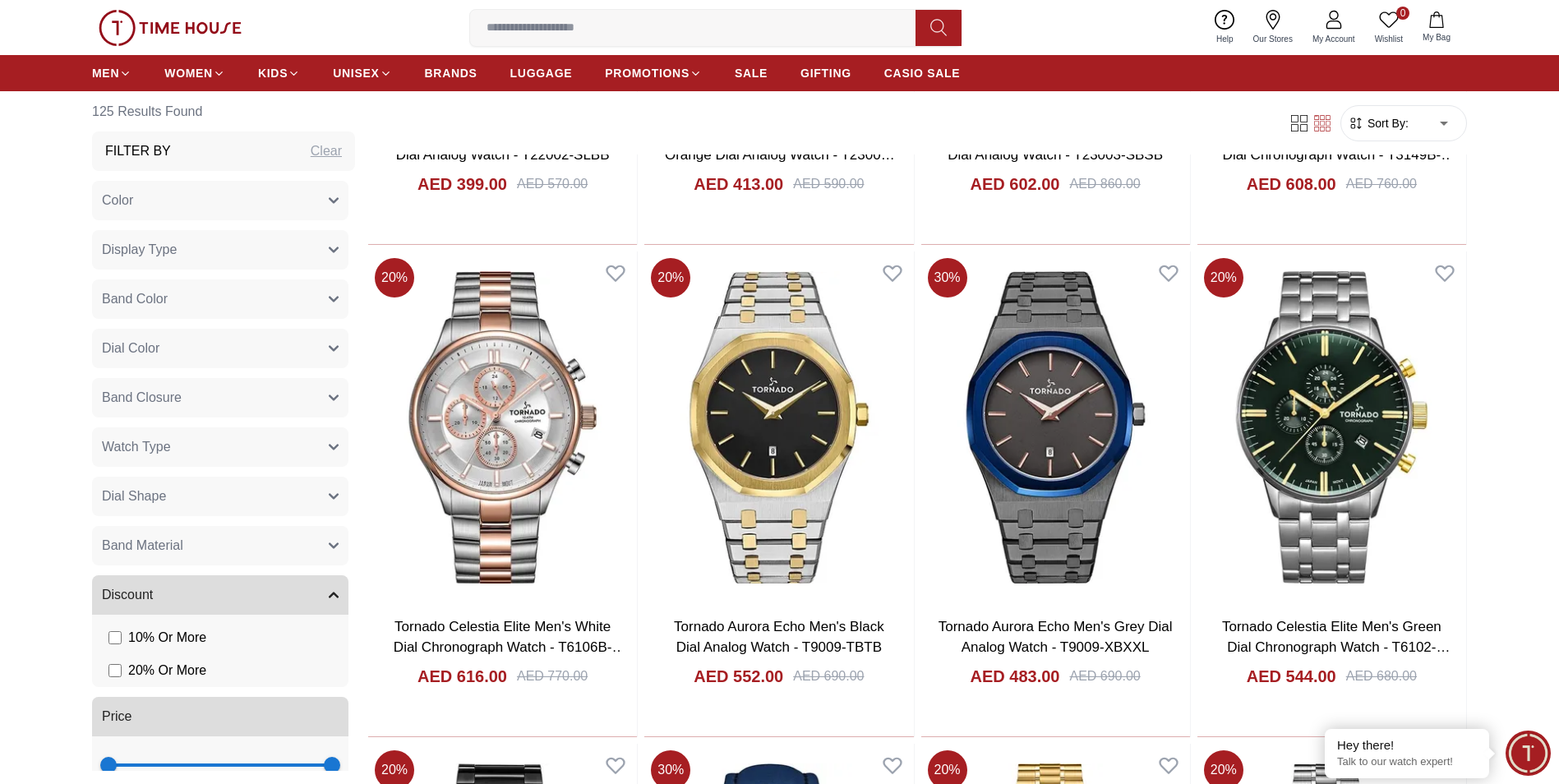
scroll to position [5176, 0]
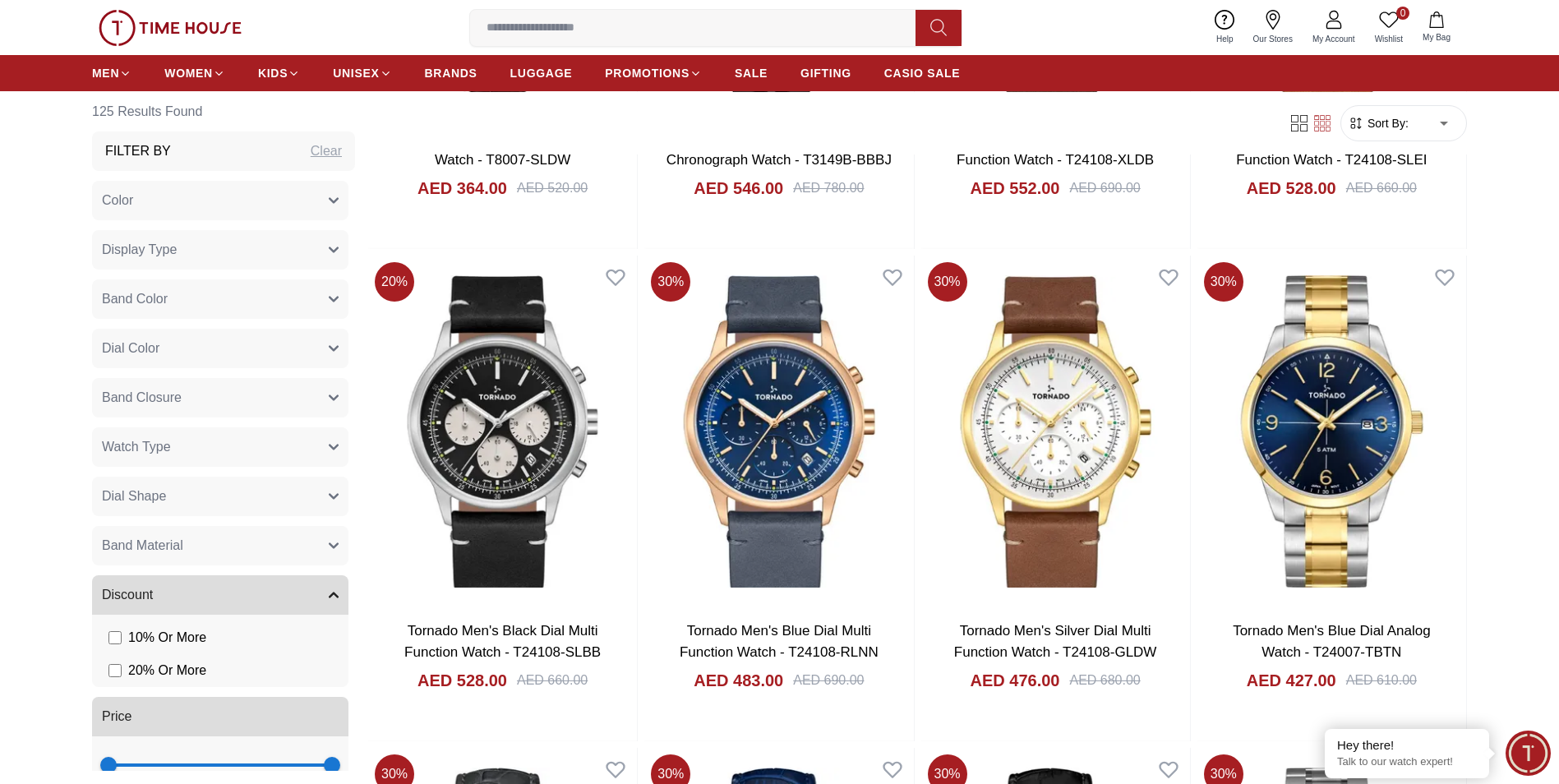
scroll to position [2875, 0]
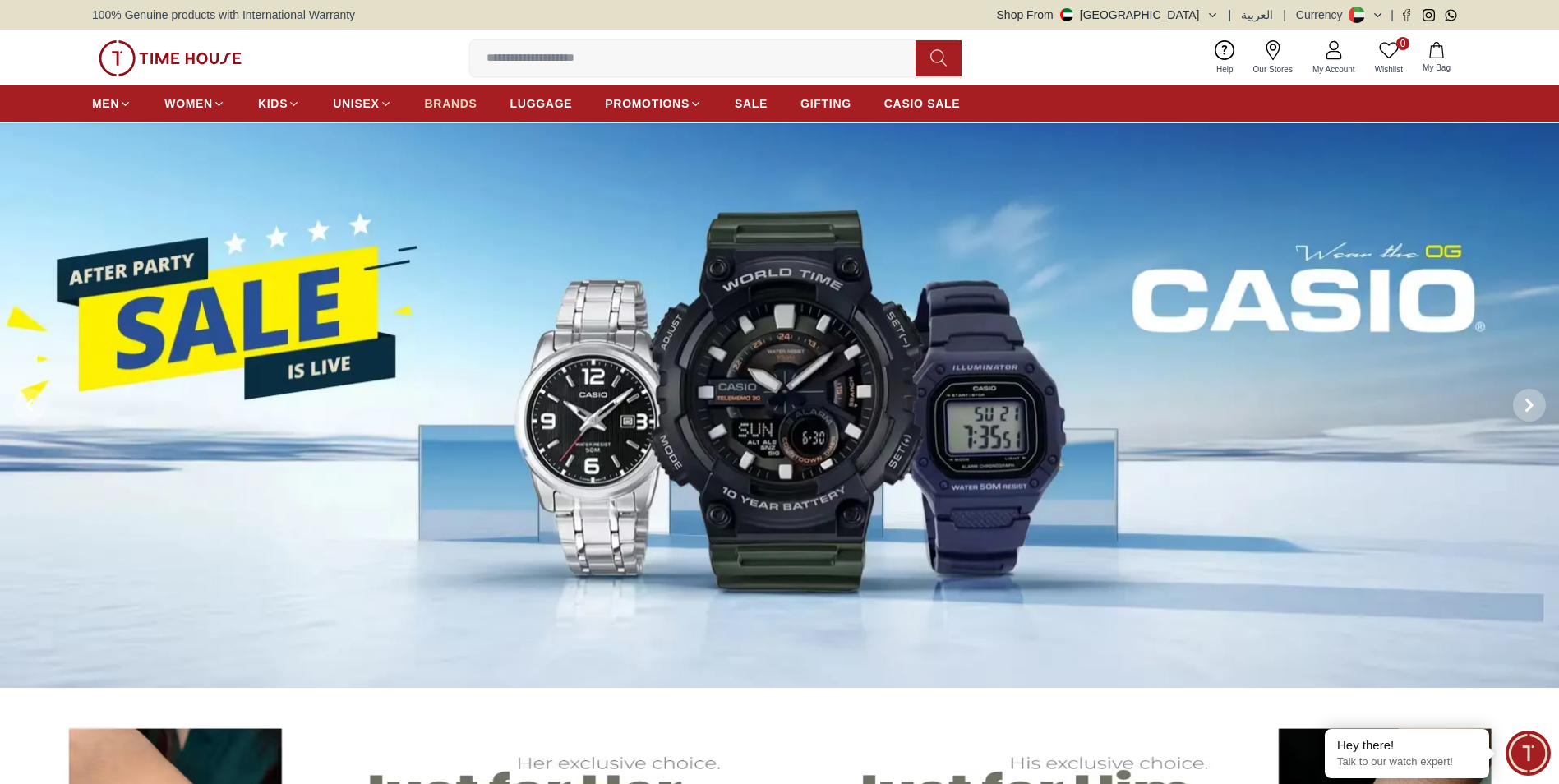
click at [439, 106] on span "BRANDS" at bounding box center [451, 104] width 53 height 16
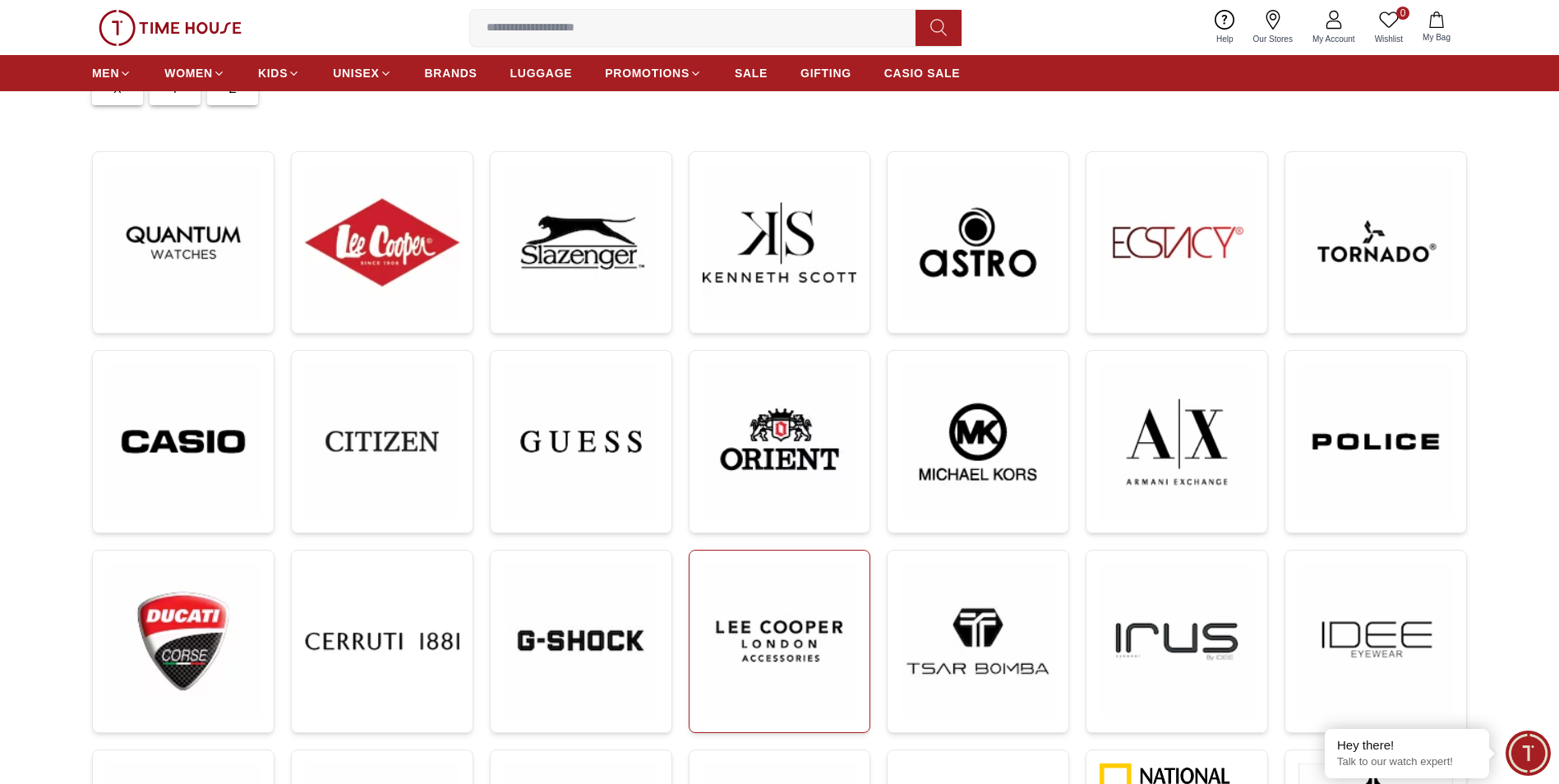
scroll to position [164, 0]
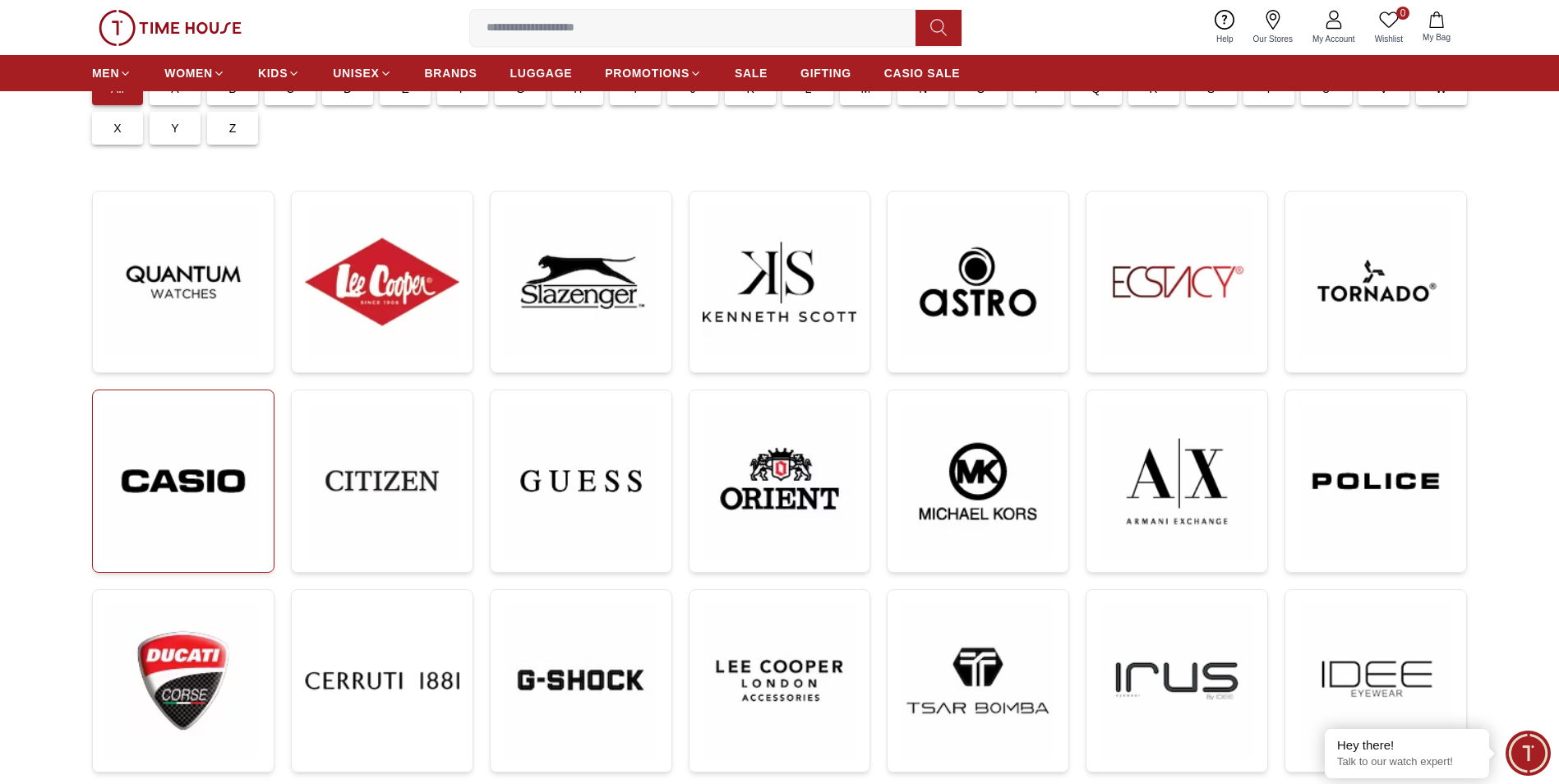
click at [199, 528] on img at bounding box center [183, 481] width 154 height 155
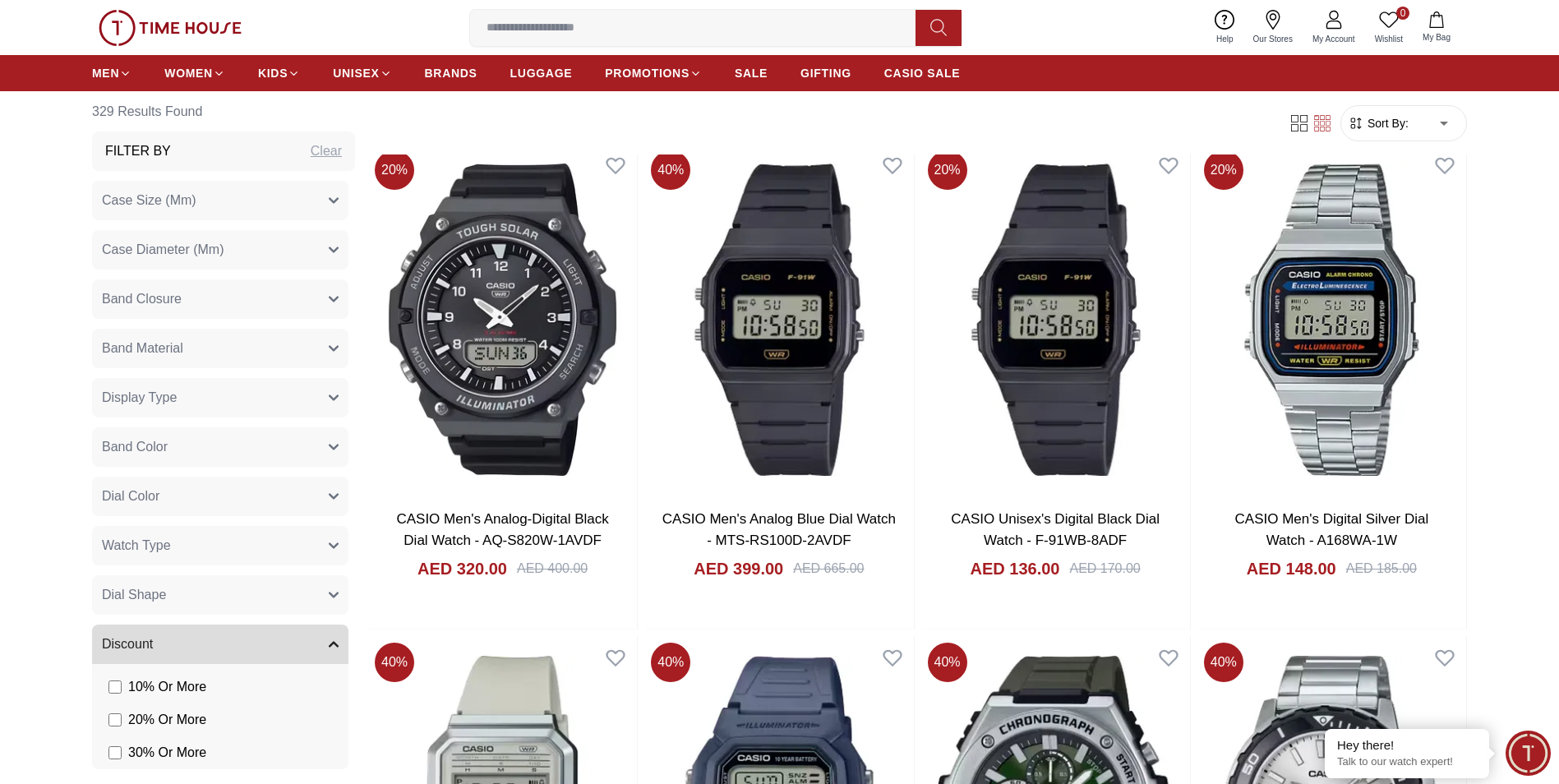
scroll to position [1232, 0]
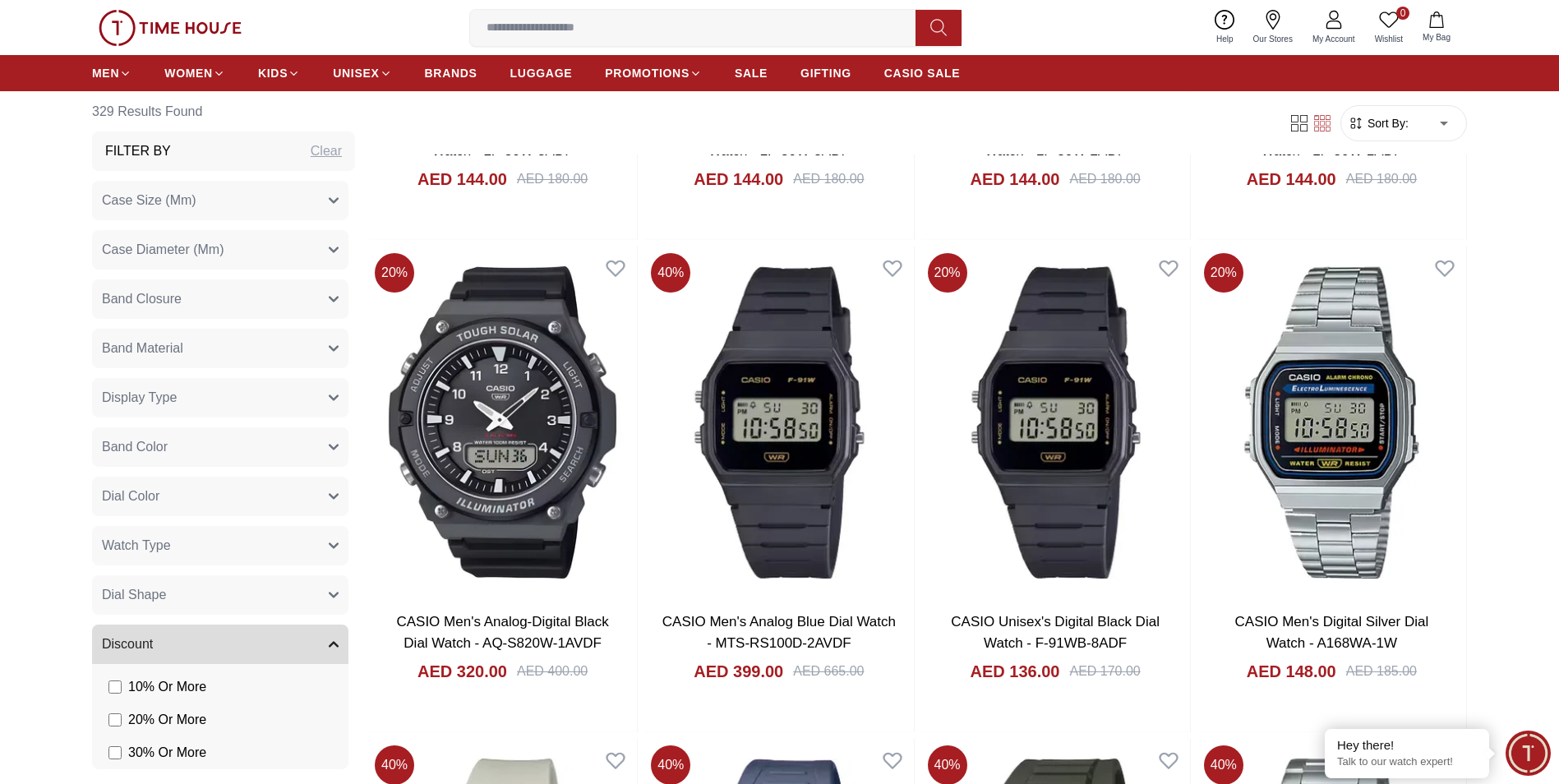
click at [219, 395] on button "Display Type" at bounding box center [220, 397] width 256 height 40
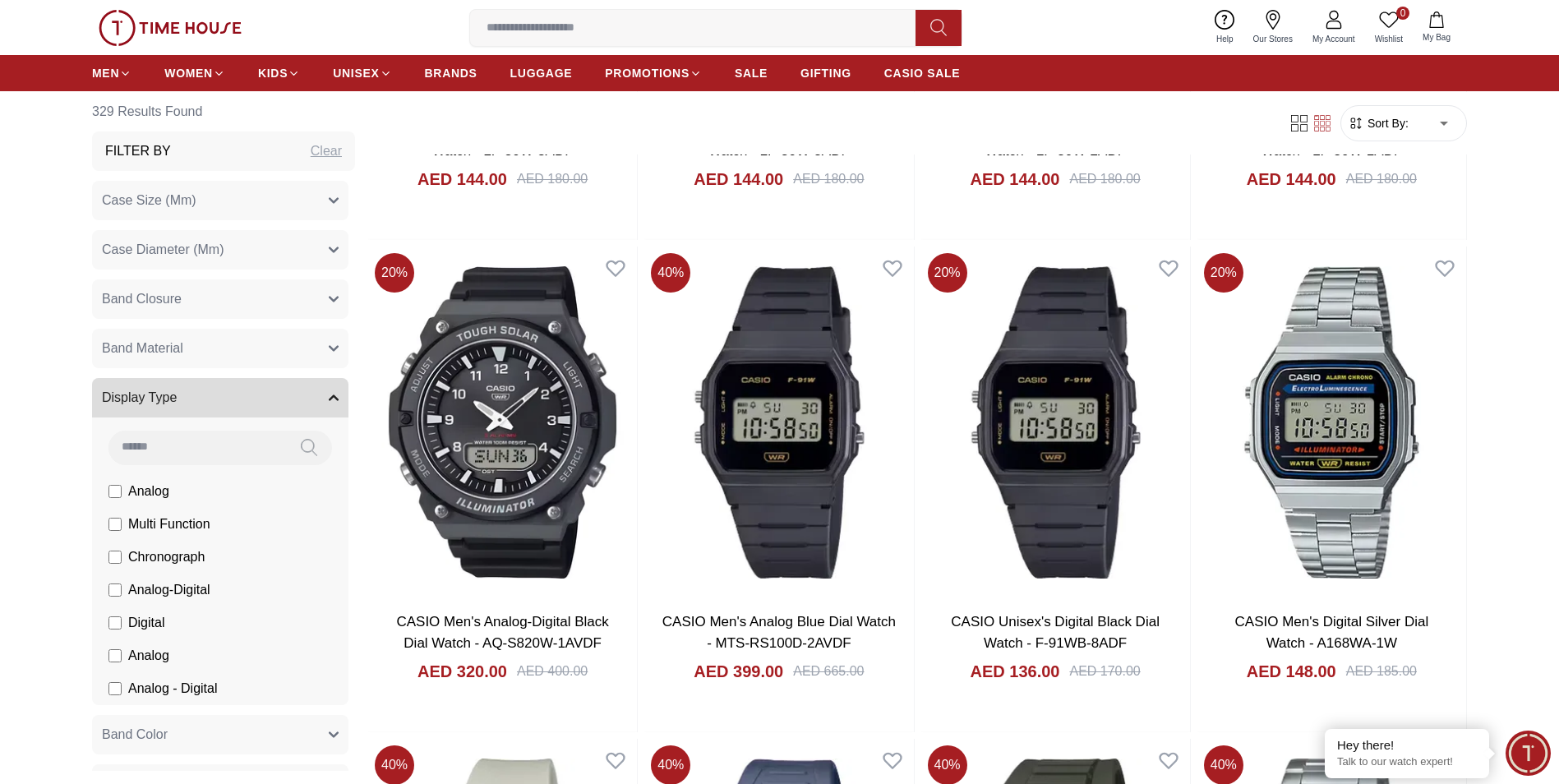
click at [329, 397] on icon "button" at bounding box center [334, 397] width 10 height 10
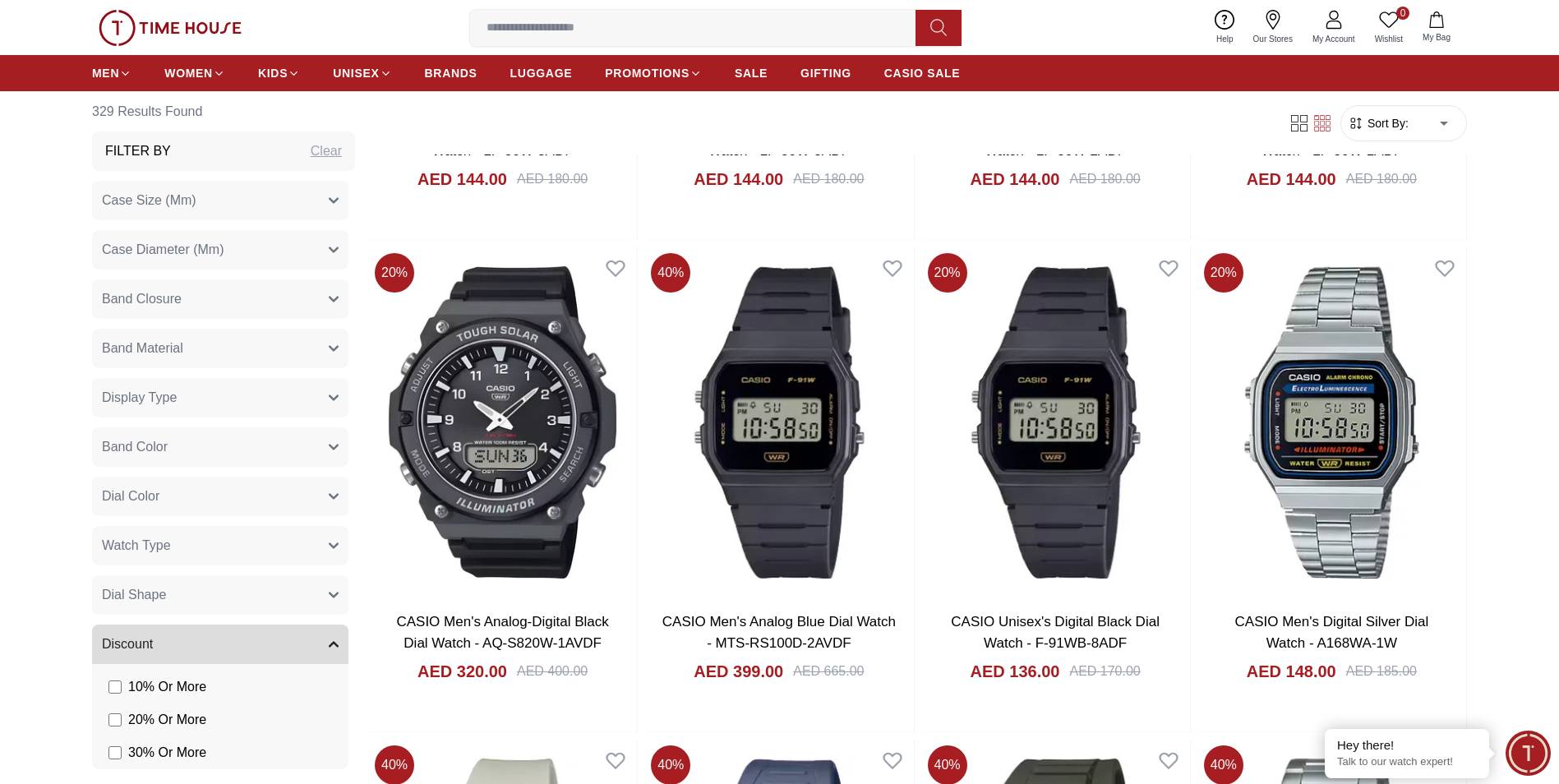
click at [298, 545] on button "Watch Type" at bounding box center [220, 546] width 256 height 40
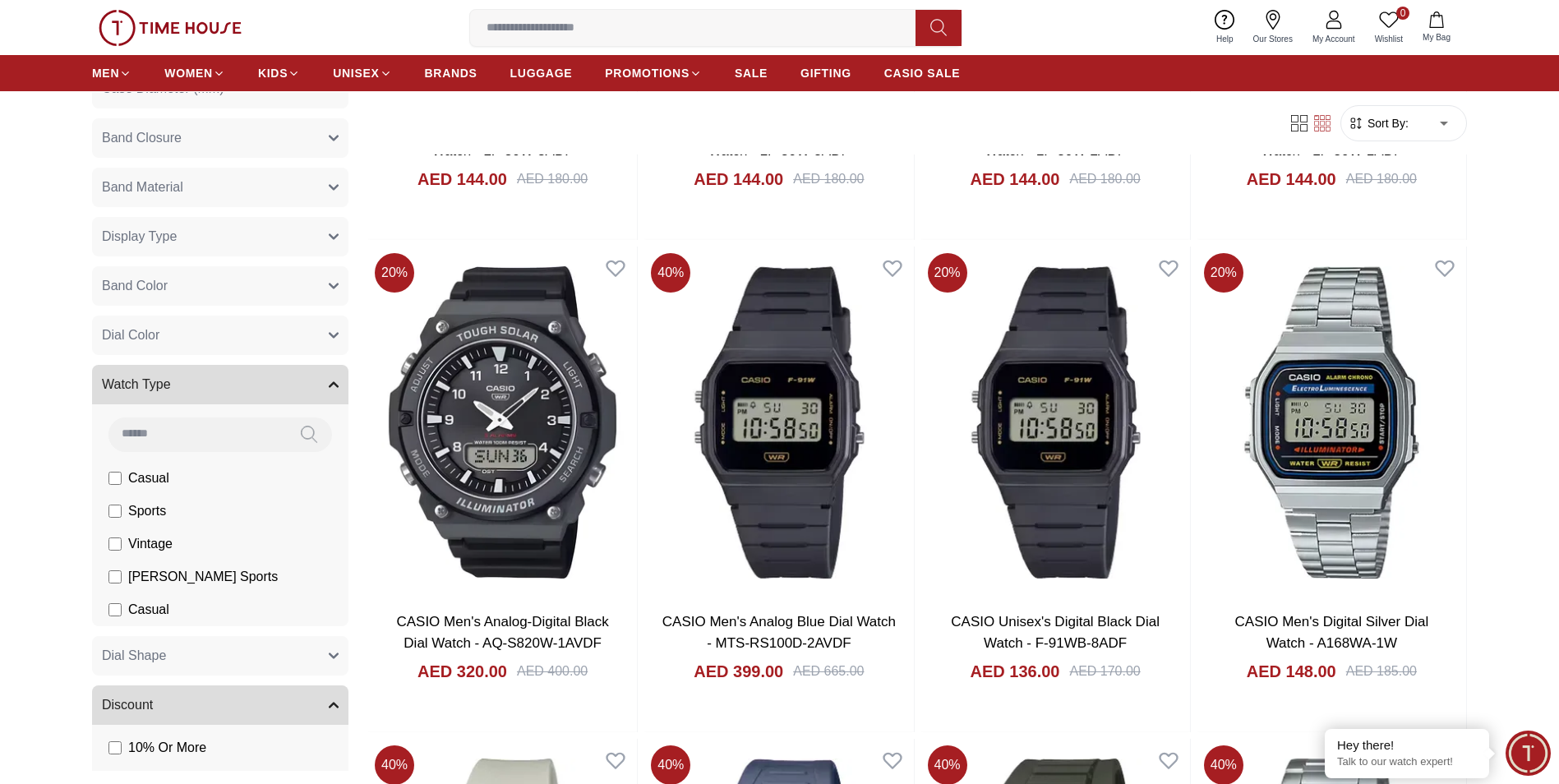
scroll to position [164, 0]
click at [317, 374] on button "Watch Type" at bounding box center [220, 382] width 256 height 40
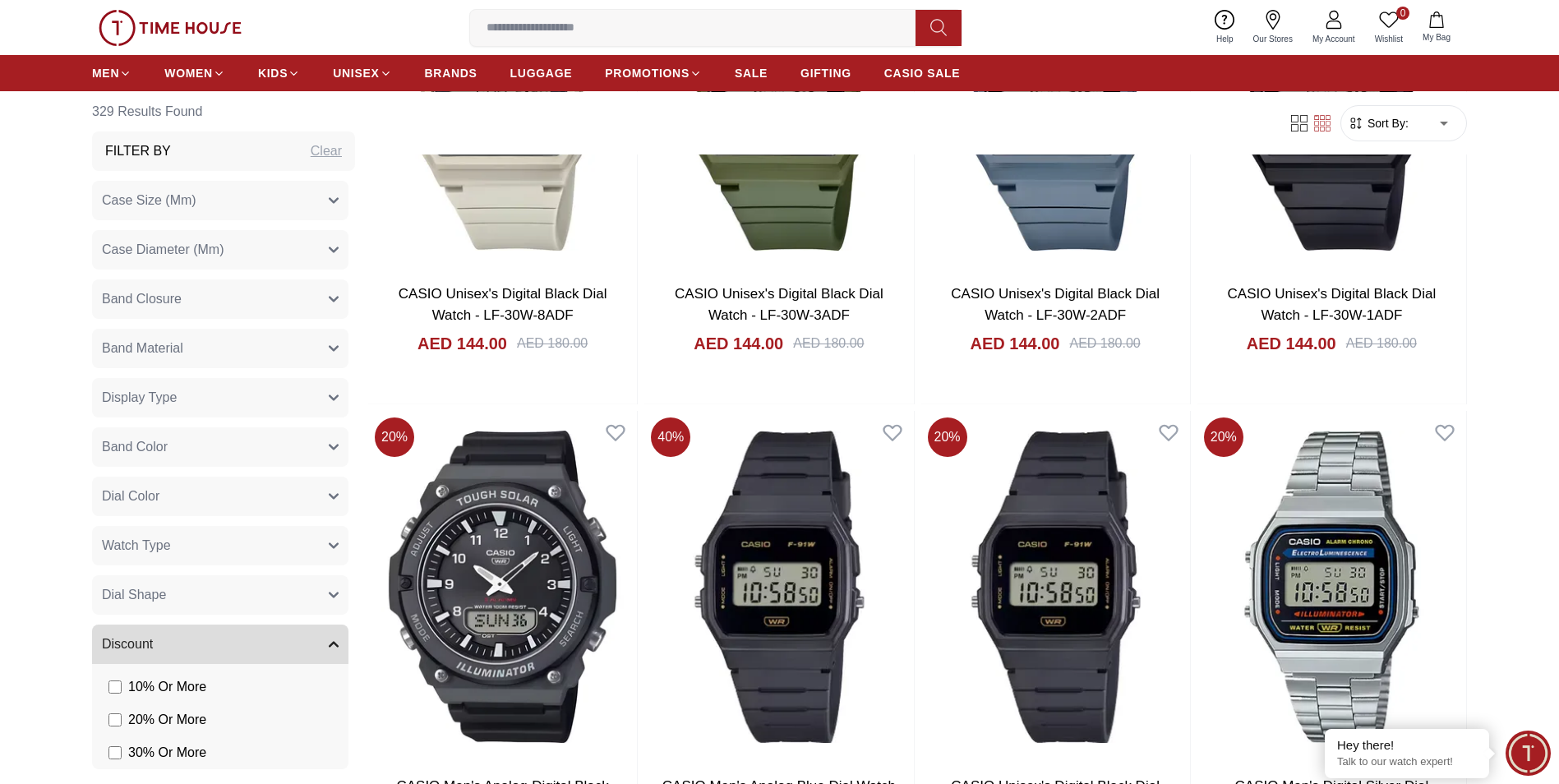
scroll to position [82, 0]
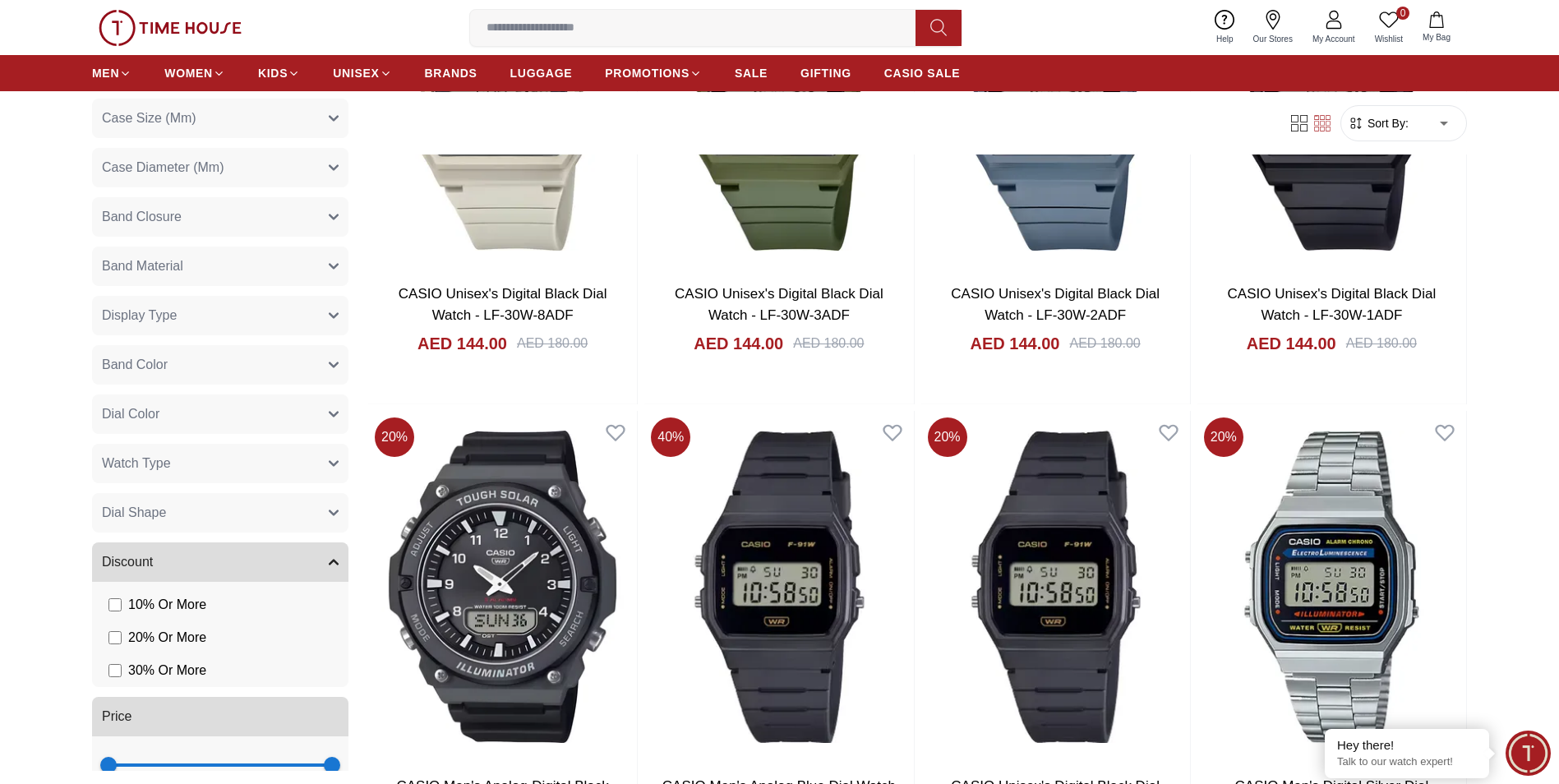
click at [308, 370] on button "Band Color" at bounding box center [220, 365] width 256 height 40
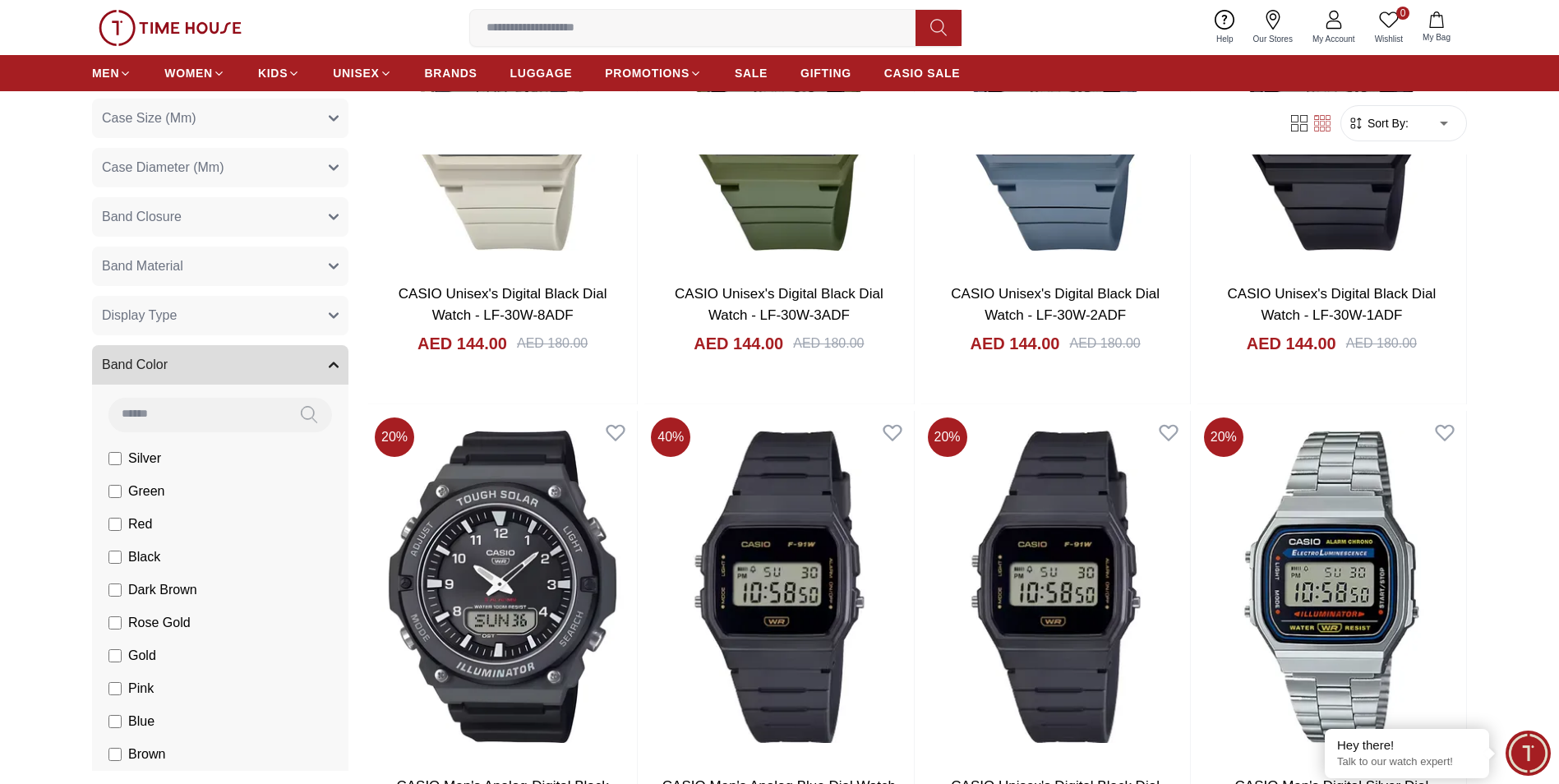
click at [308, 370] on button "Band Color" at bounding box center [220, 365] width 256 height 40
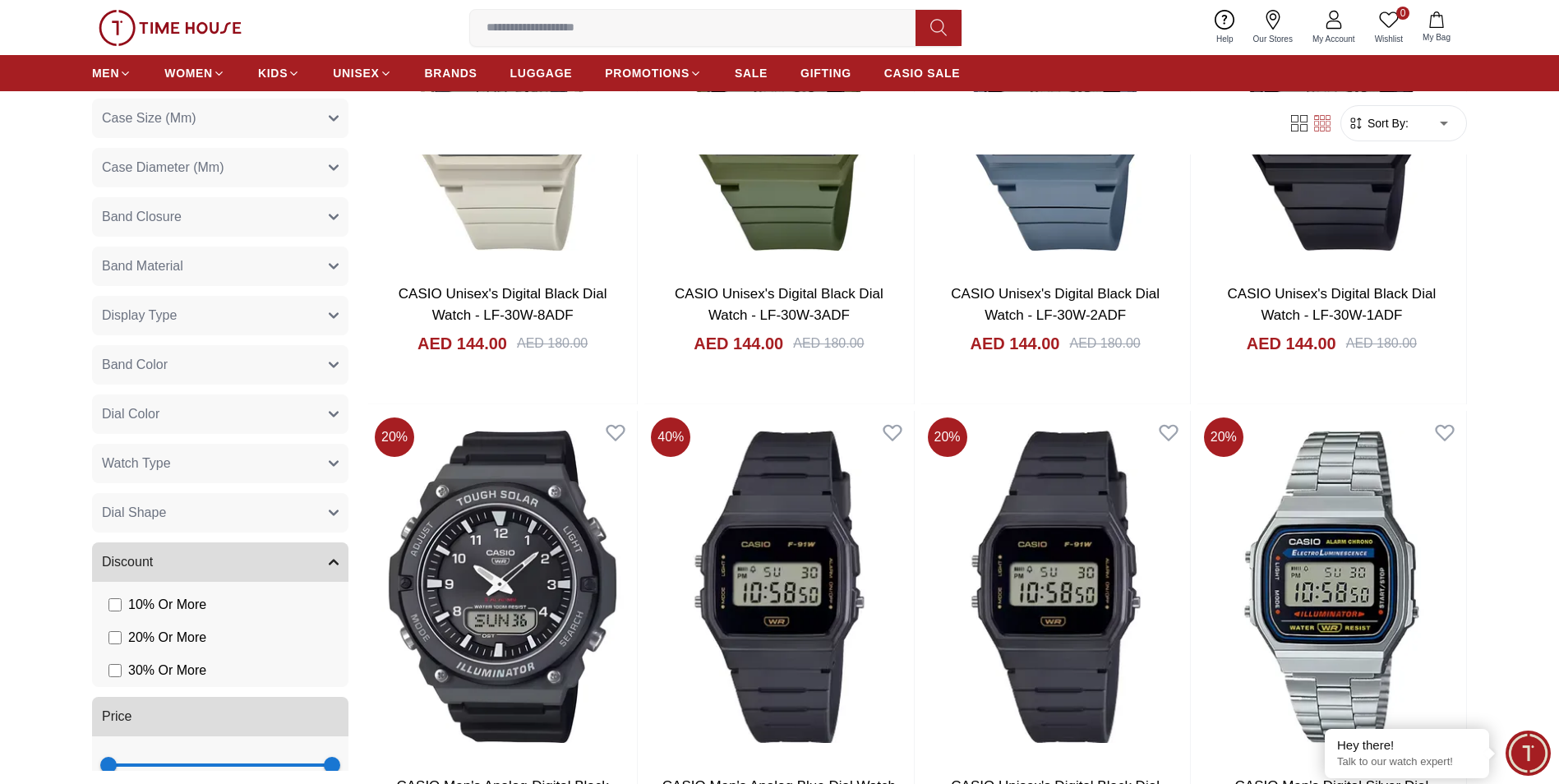
click at [326, 321] on button "Display Type" at bounding box center [220, 316] width 256 height 40
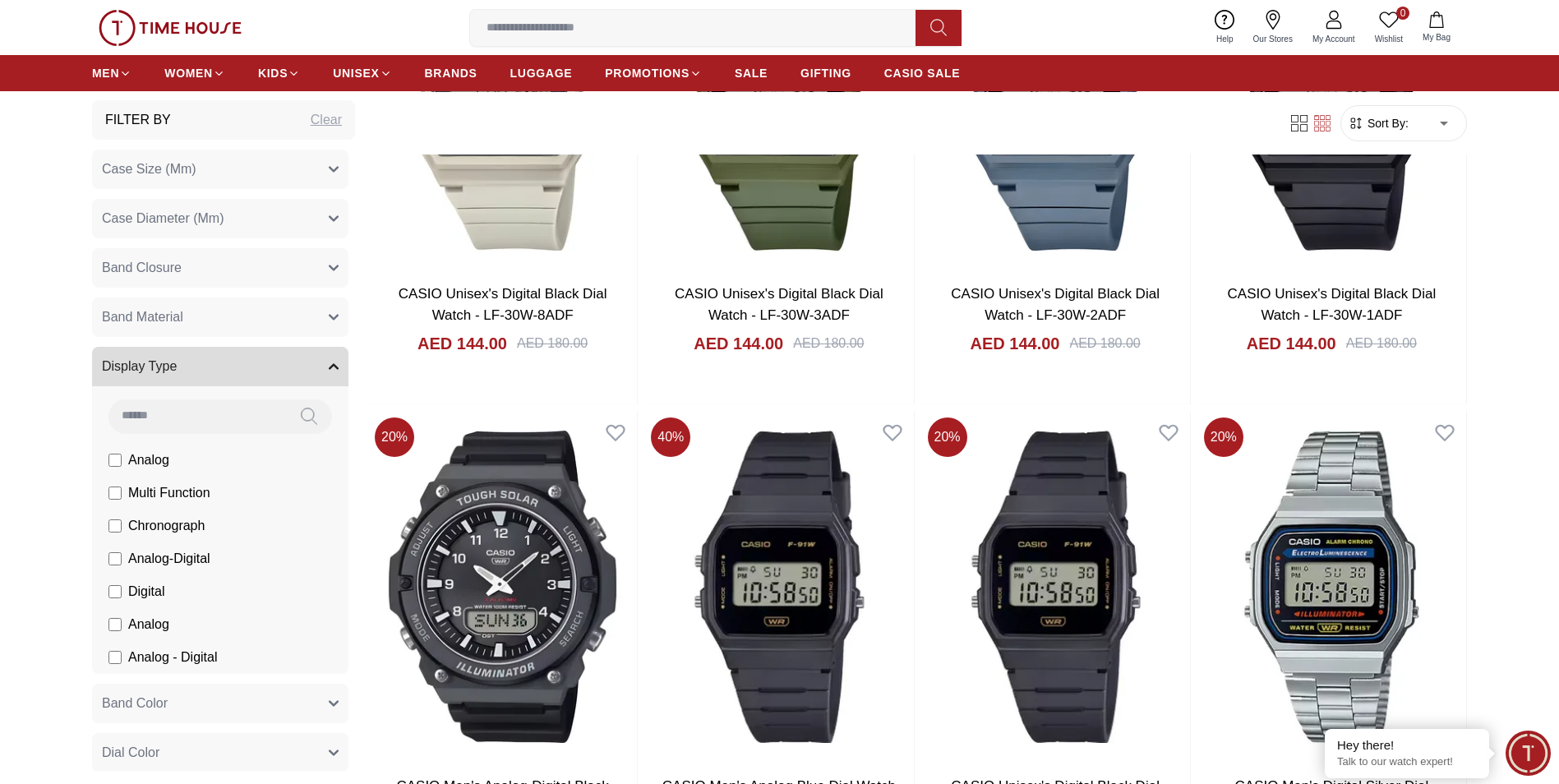
scroll to position [0, 0]
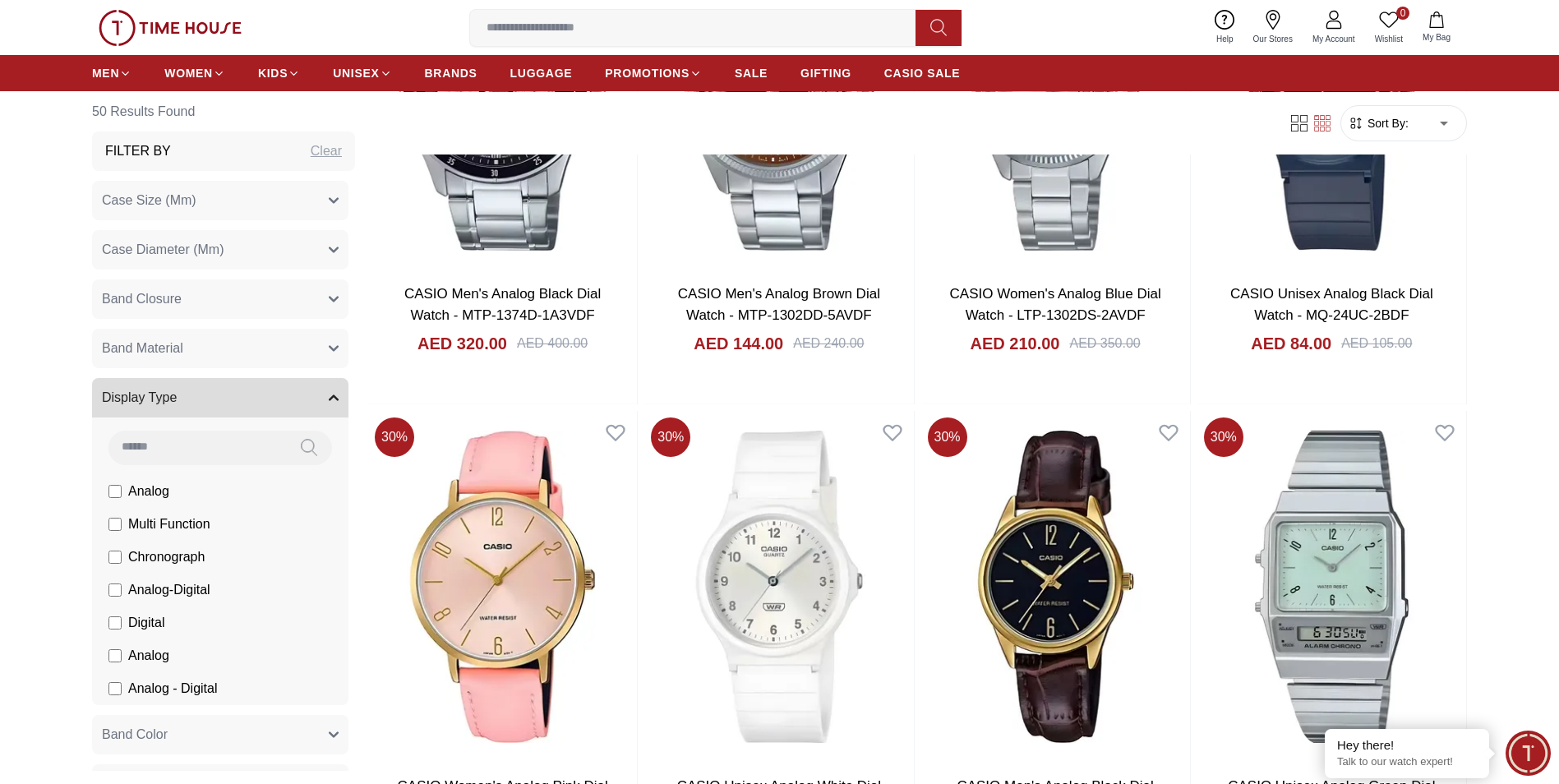
click at [329, 395] on icon "button" at bounding box center [334, 397] width 10 height 10
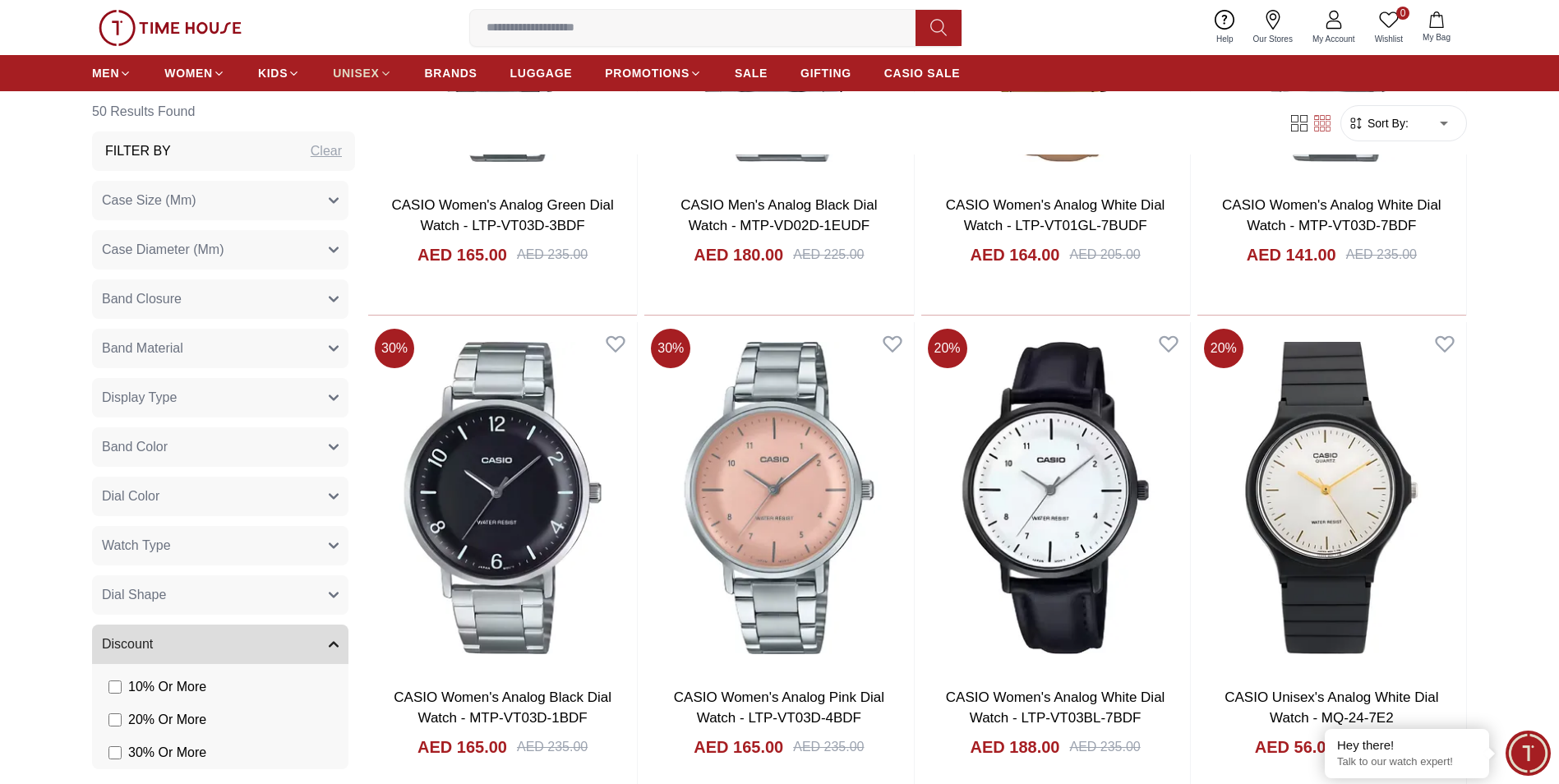
scroll to position [4108, 0]
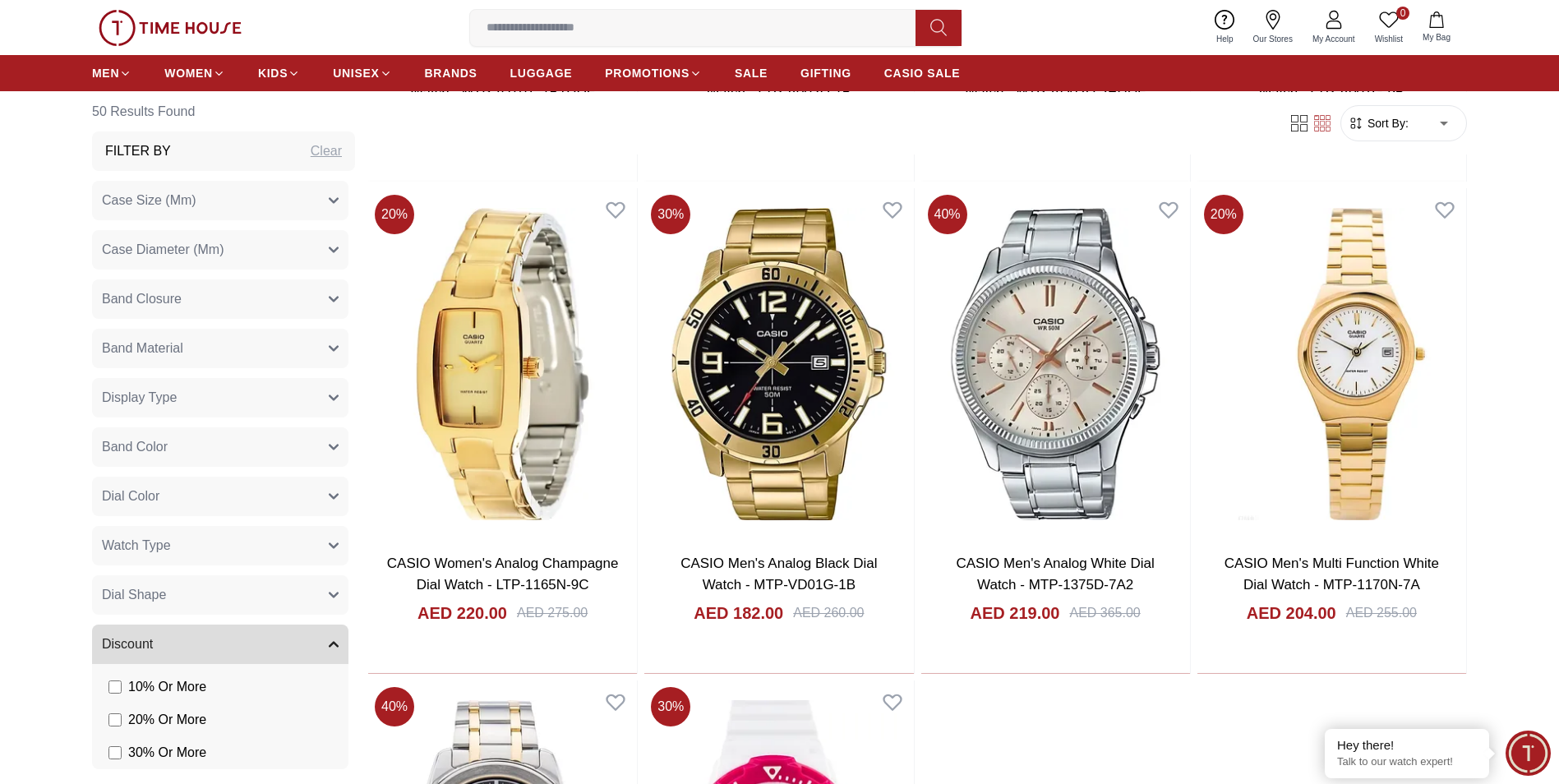
scroll to position [5997, 0]
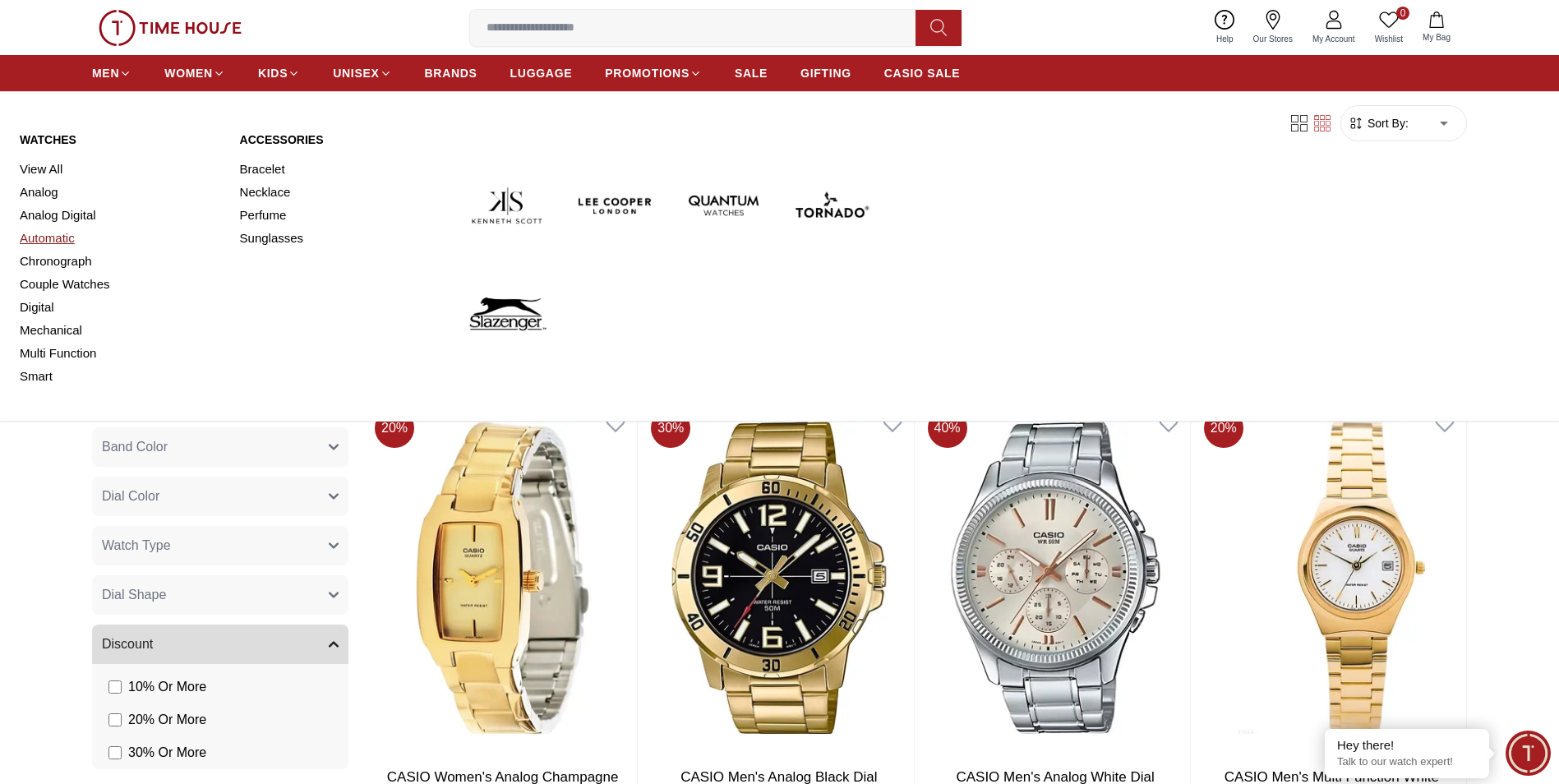
click at [54, 240] on link "Automatic" at bounding box center [120, 238] width 200 height 23
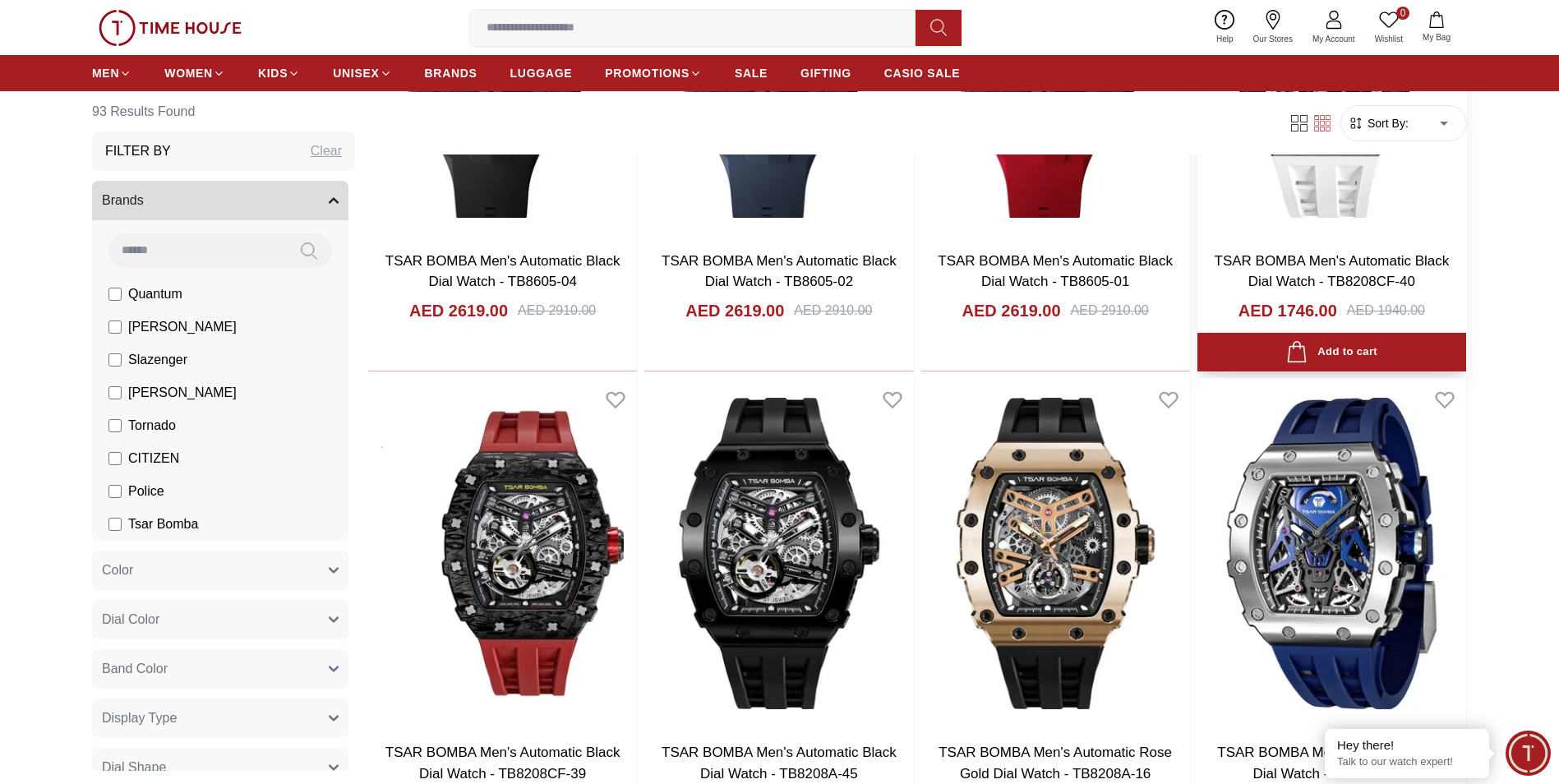
scroll to position [1890, 0]
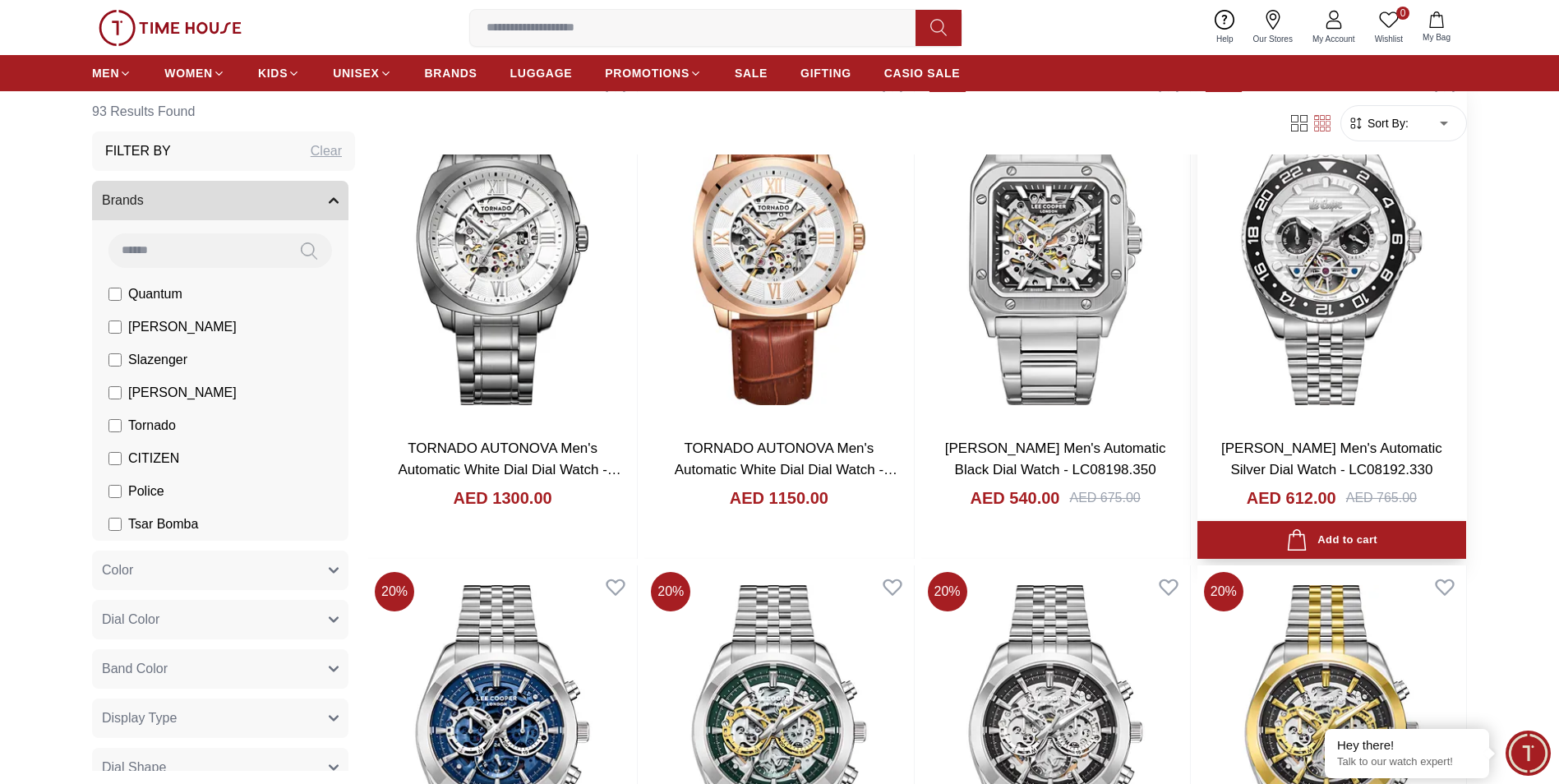
scroll to position [2793, 0]
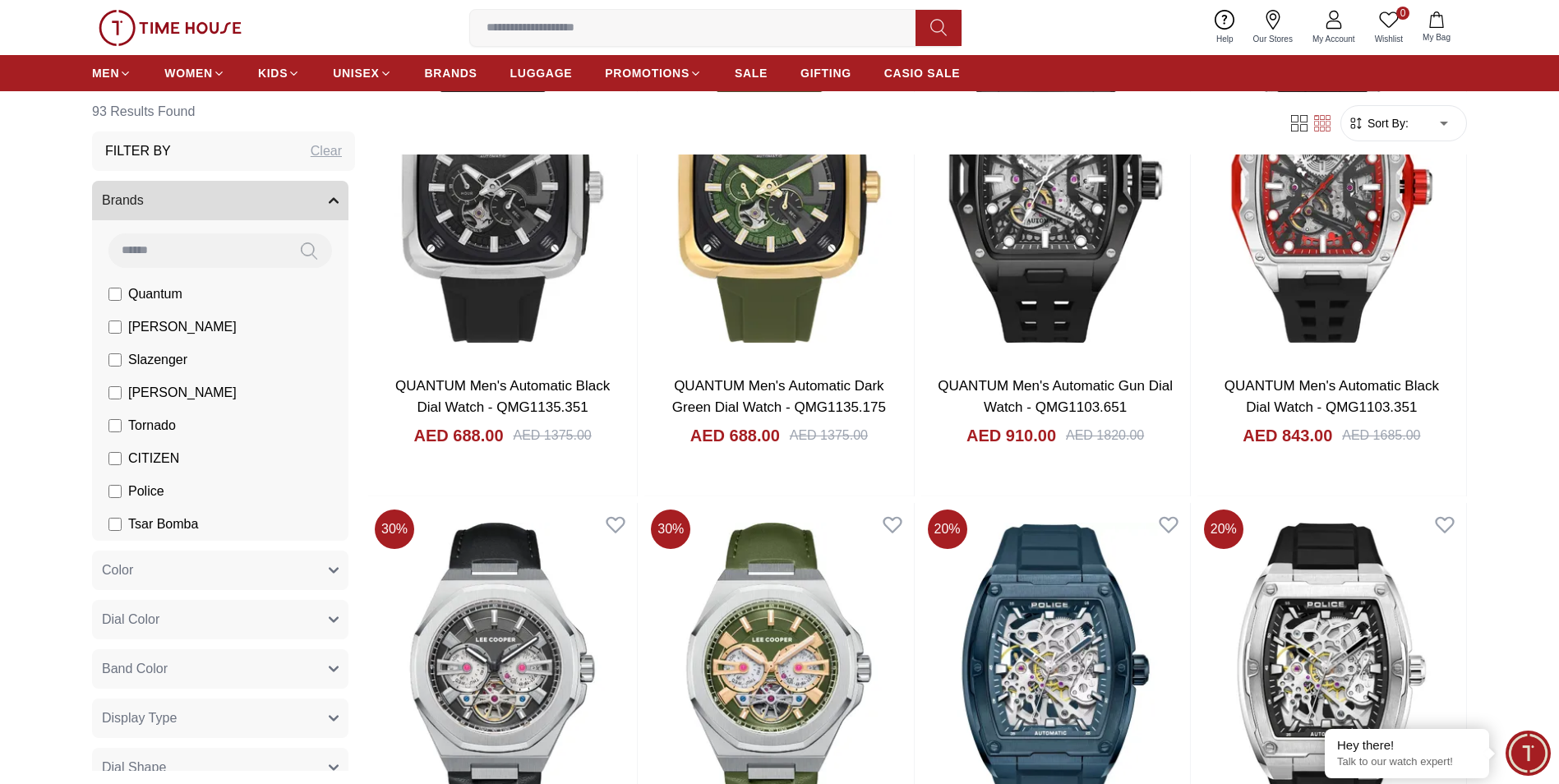
scroll to position [6983, 0]
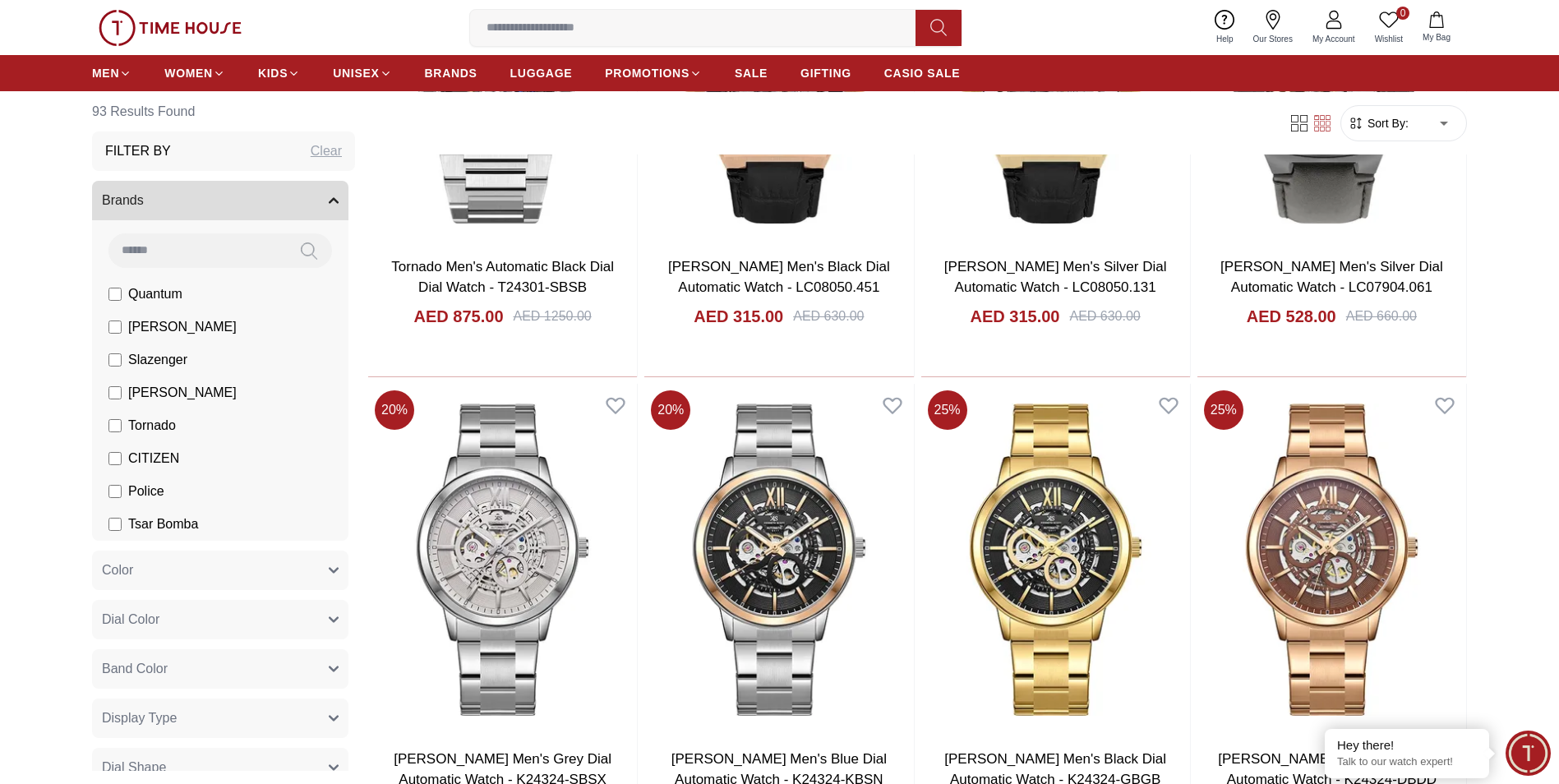
scroll to position [9448, 0]
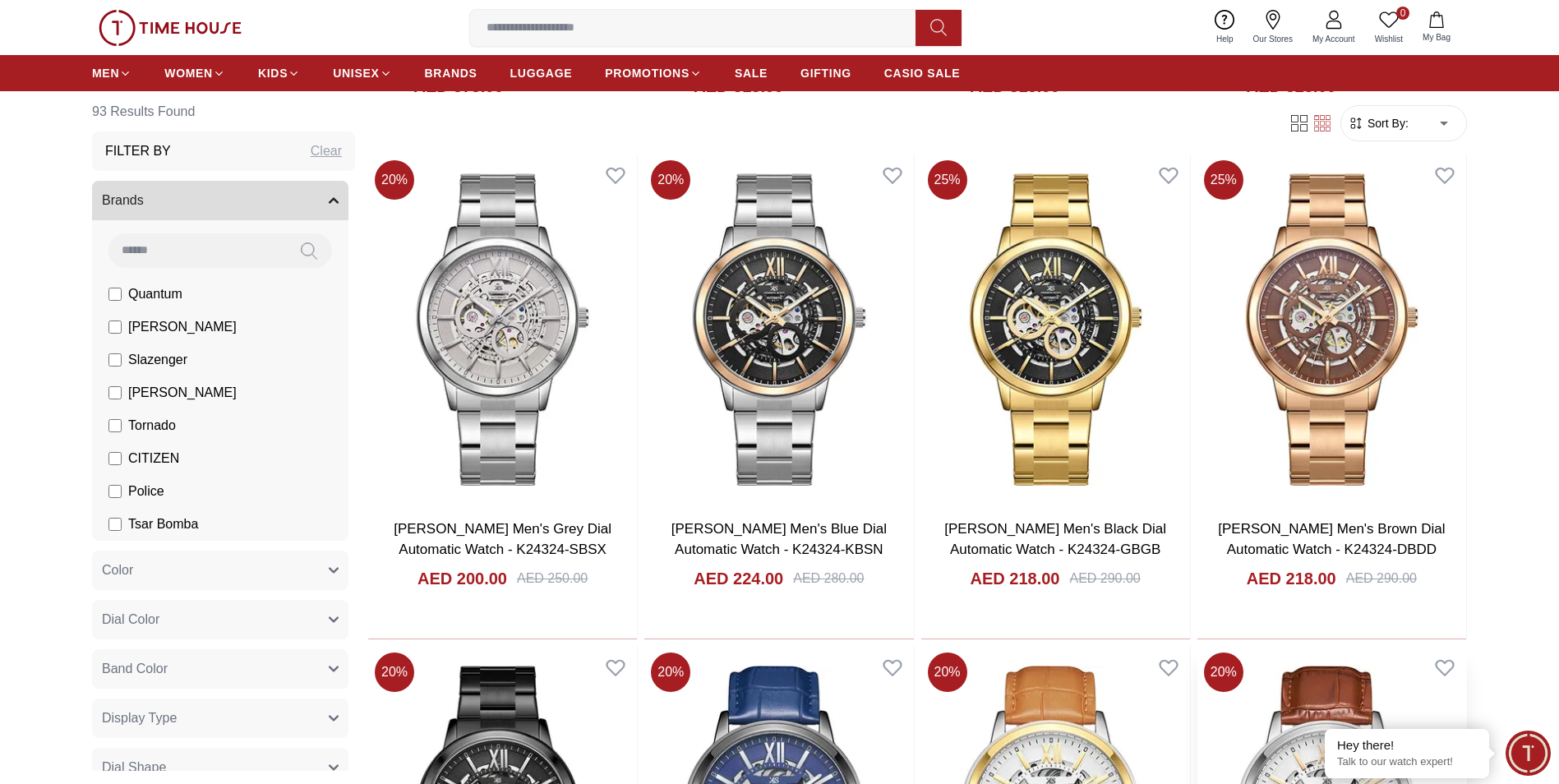
scroll to position [9448, 0]
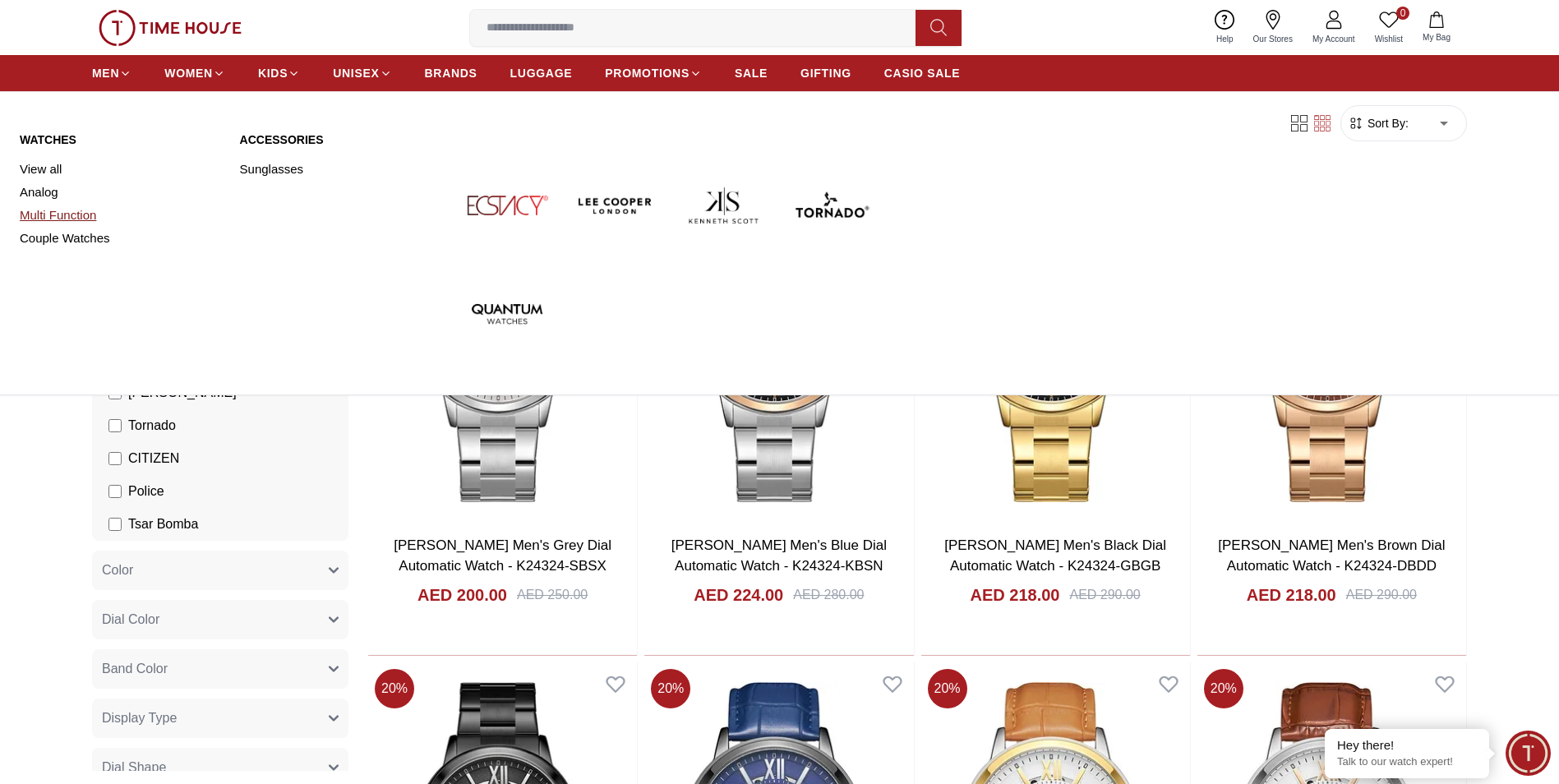
click at [44, 216] on link "Multi Function" at bounding box center [120, 215] width 200 height 23
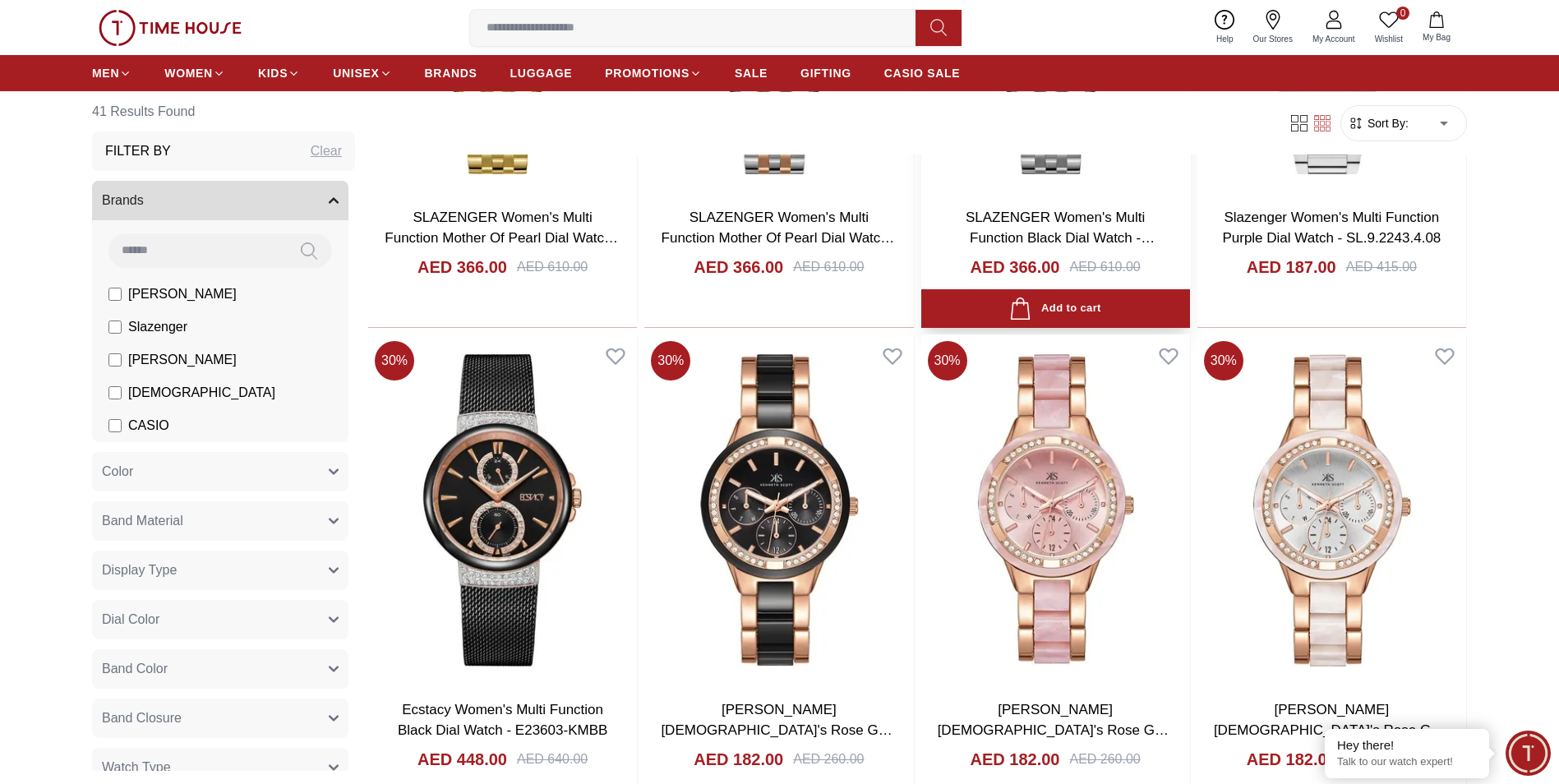
scroll to position [1643, 0]
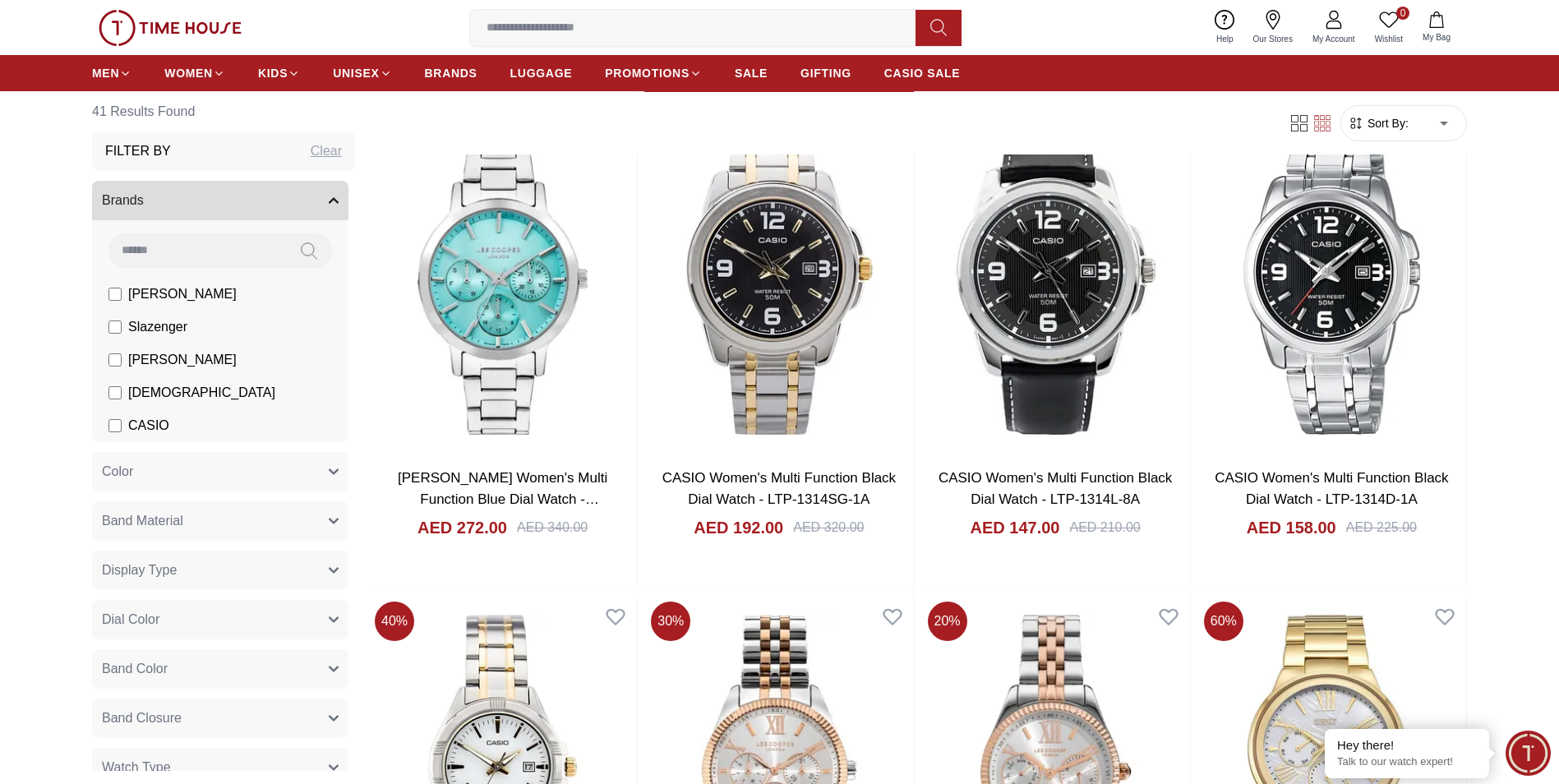
scroll to position [2629, 0]
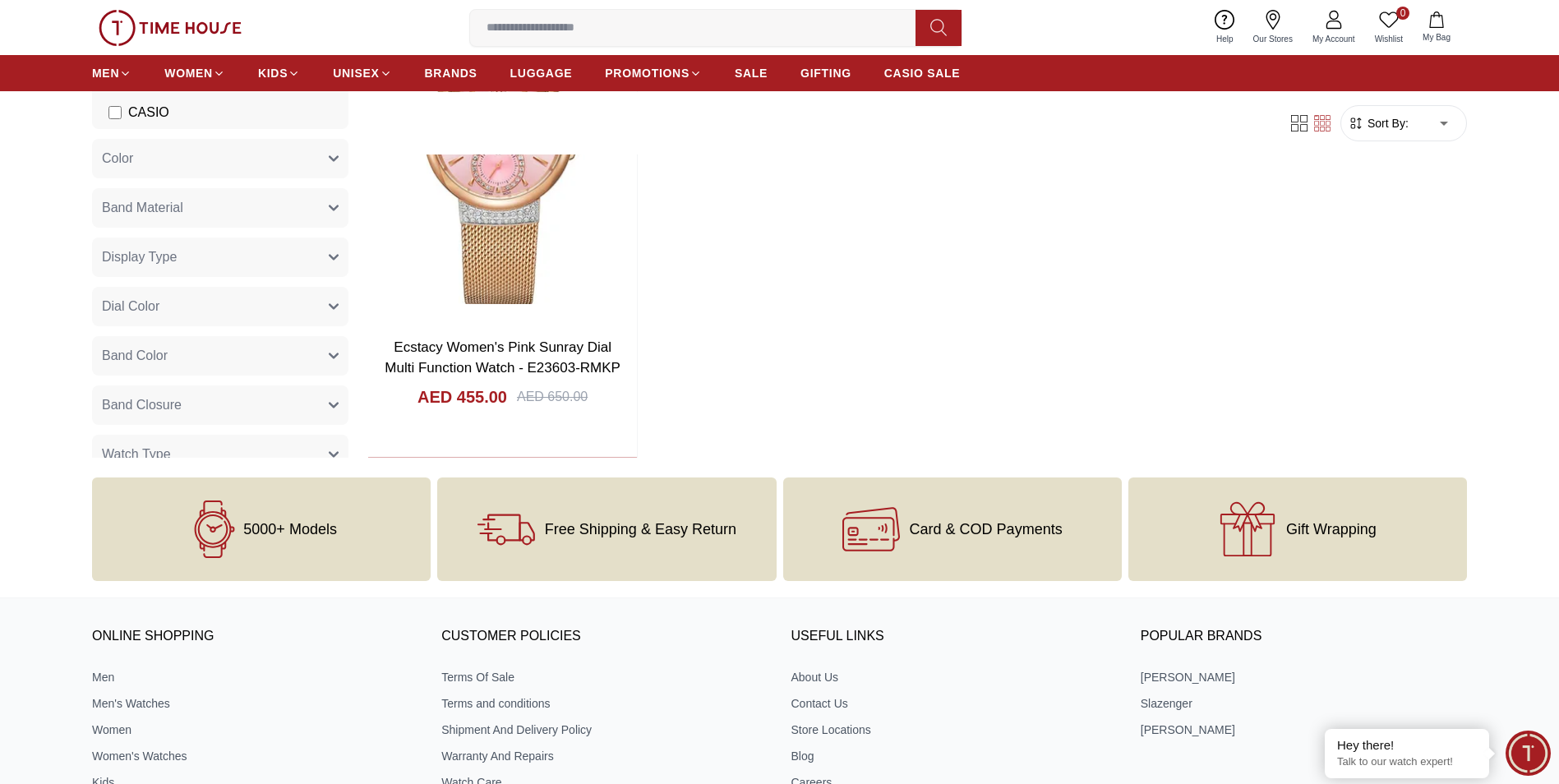
scroll to position [5192, 0]
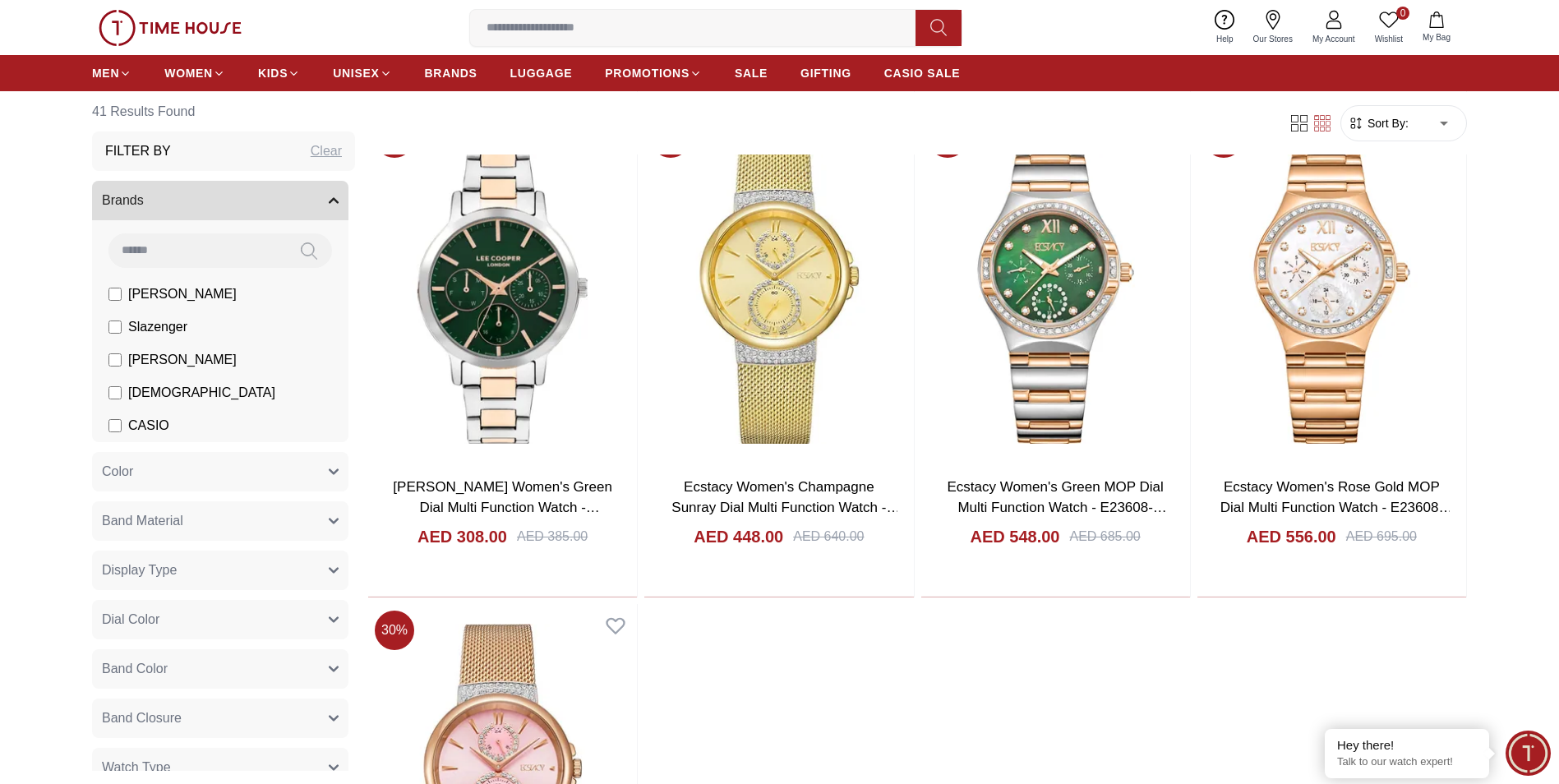
scroll to position [1972, 0]
